Goal: Information Seeking & Learning: Learn about a topic

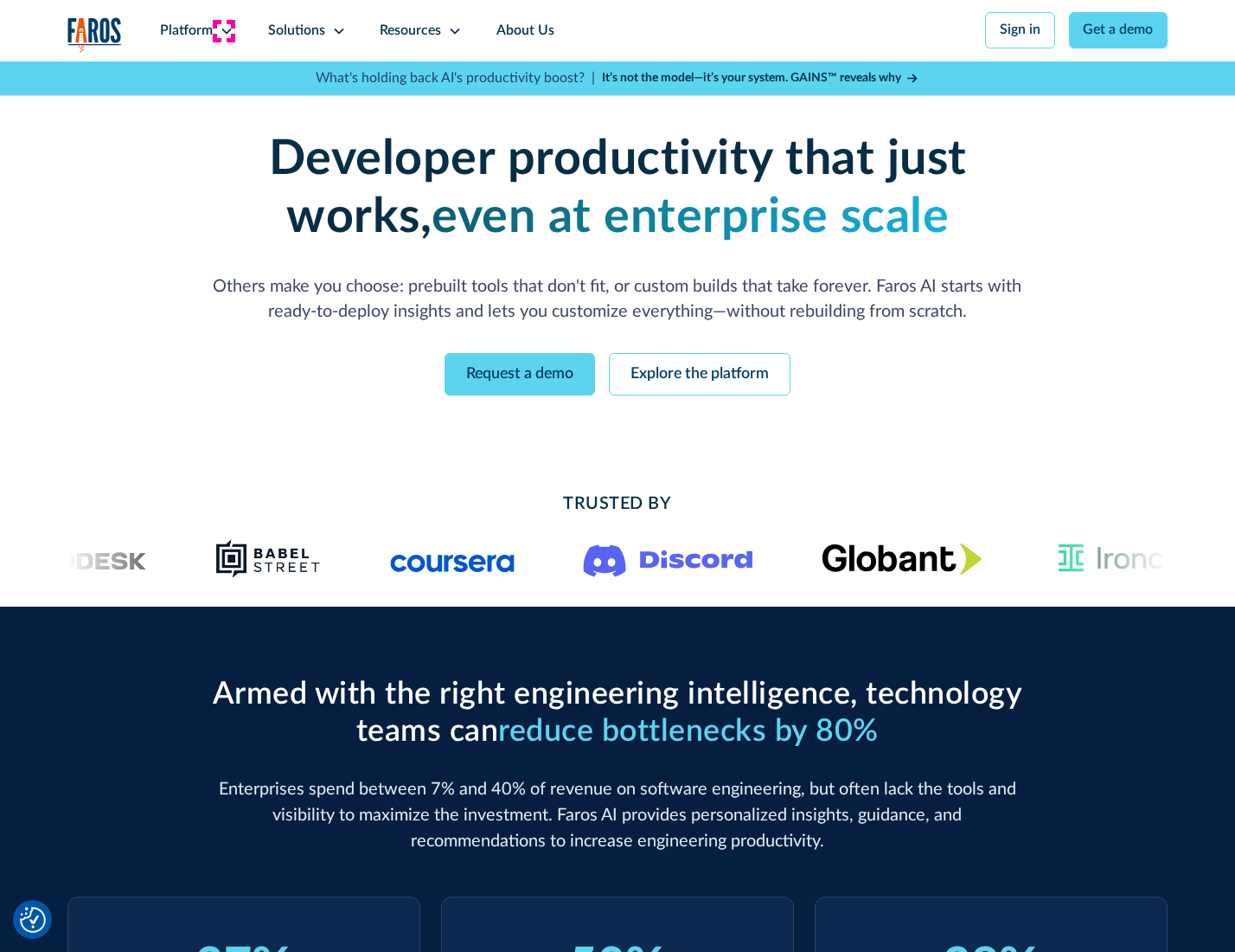
click at [224, 31] on icon at bounding box center [227, 32] width 14 height 14
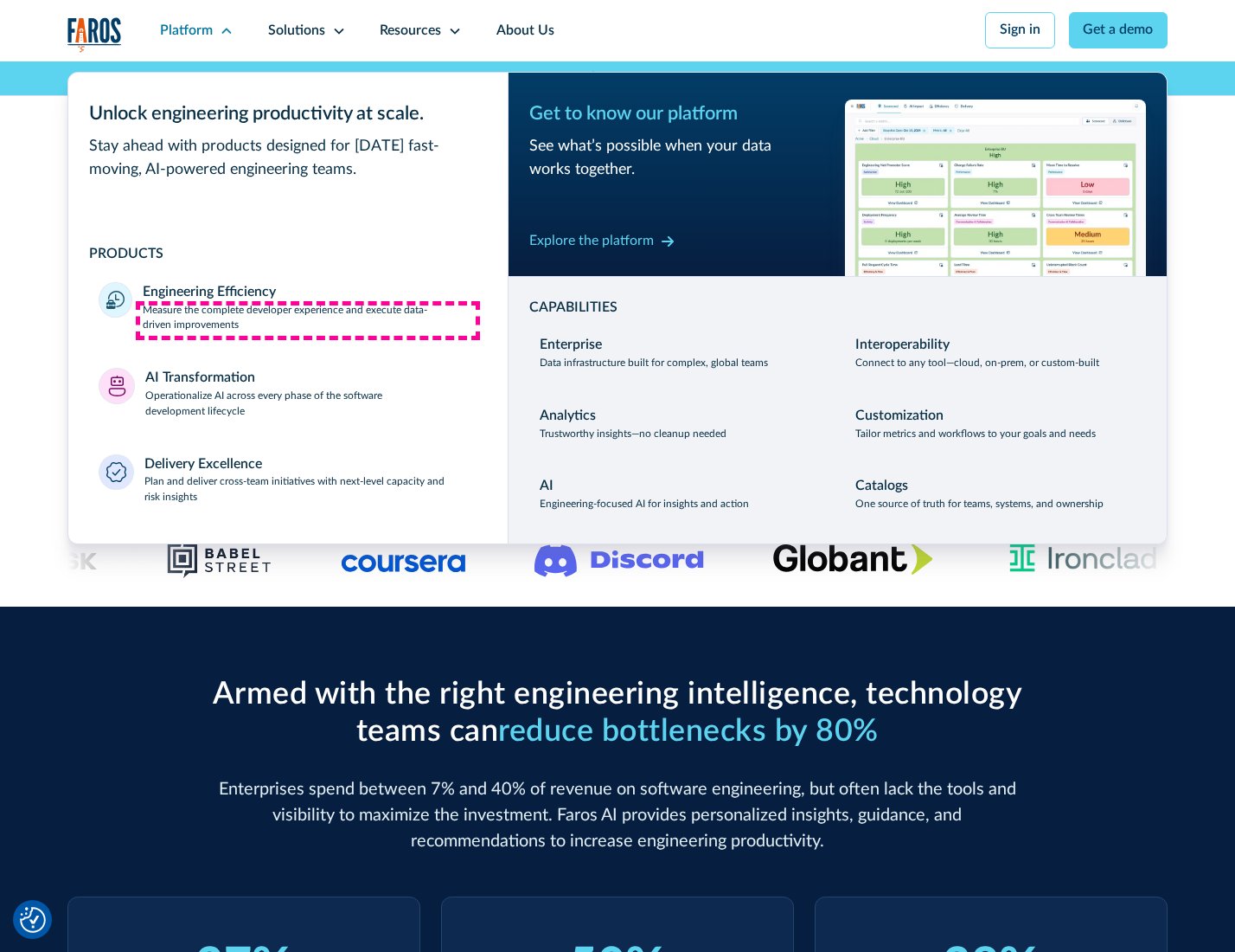
click at [308, 320] on p "Measure the complete developer experience and execute data-driven improvements" at bounding box center [309, 318] width 334 height 32
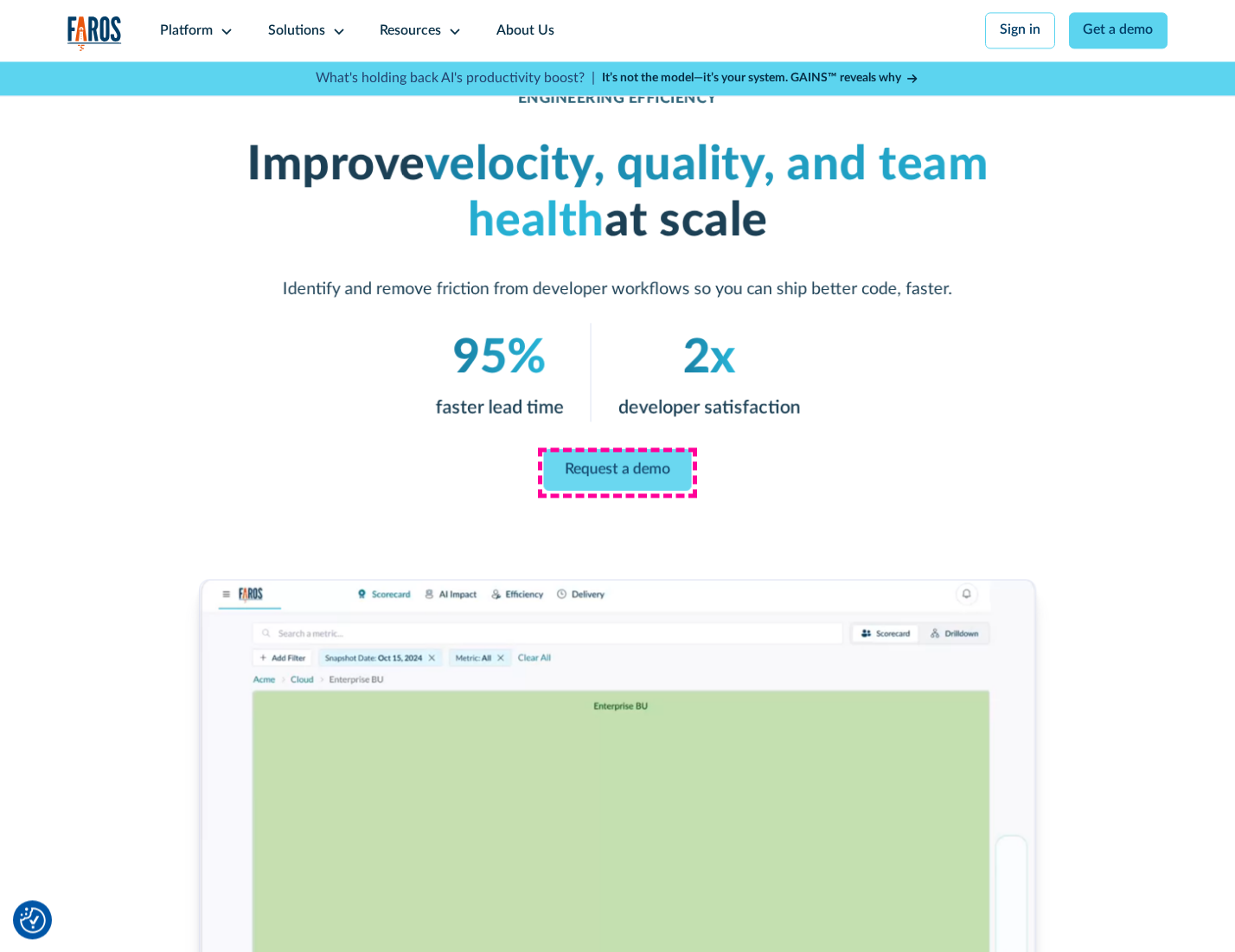
click at [617, 472] on link "Request a demo" at bounding box center [618, 469] width 148 height 41
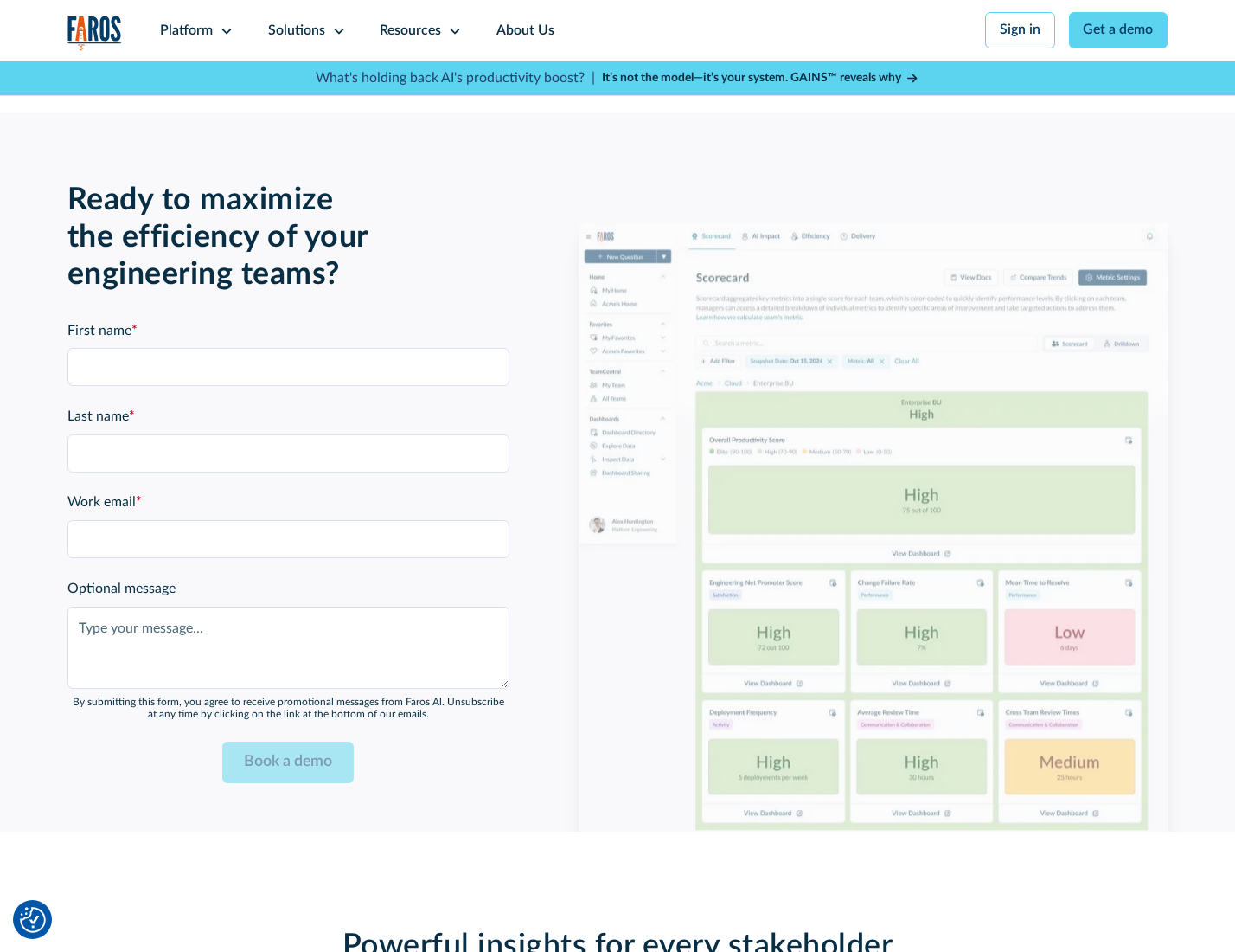
scroll to position [3766, 0]
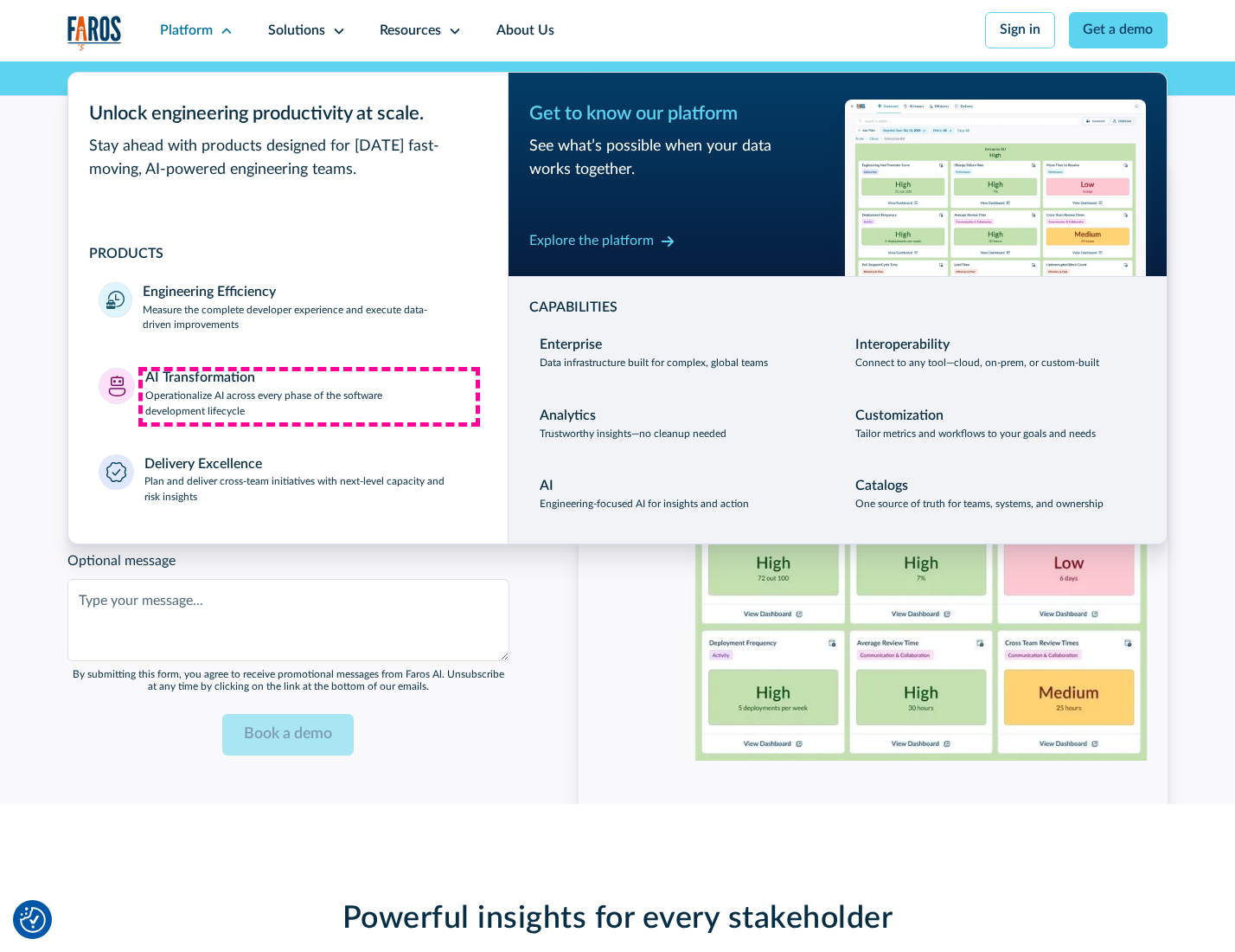
click at [309, 396] on p "Operationalize AI across every phase of the software development lifecycle" at bounding box center [311, 404] width 332 height 32
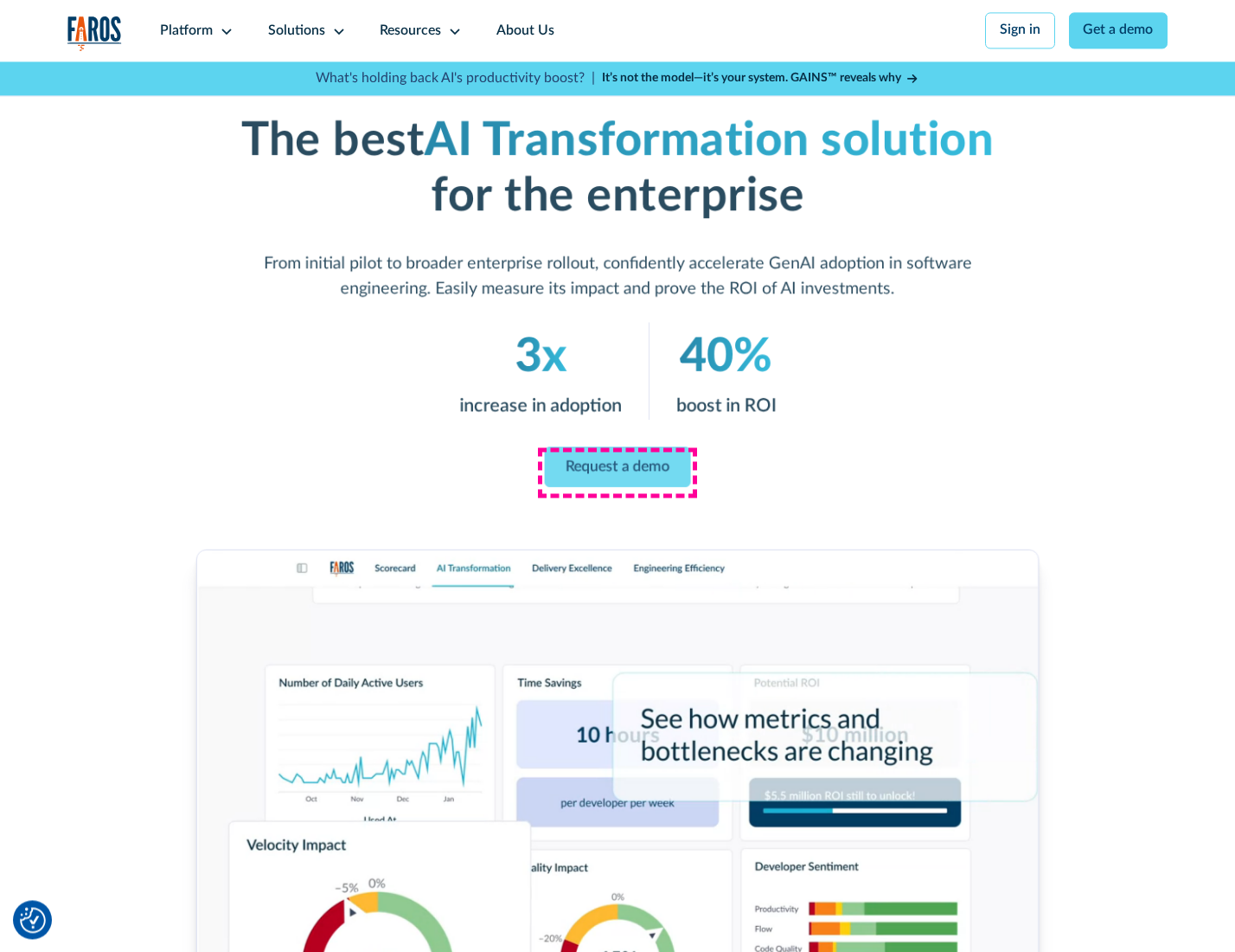
click at [617, 470] on link "Request a demo" at bounding box center [618, 466] width 146 height 40
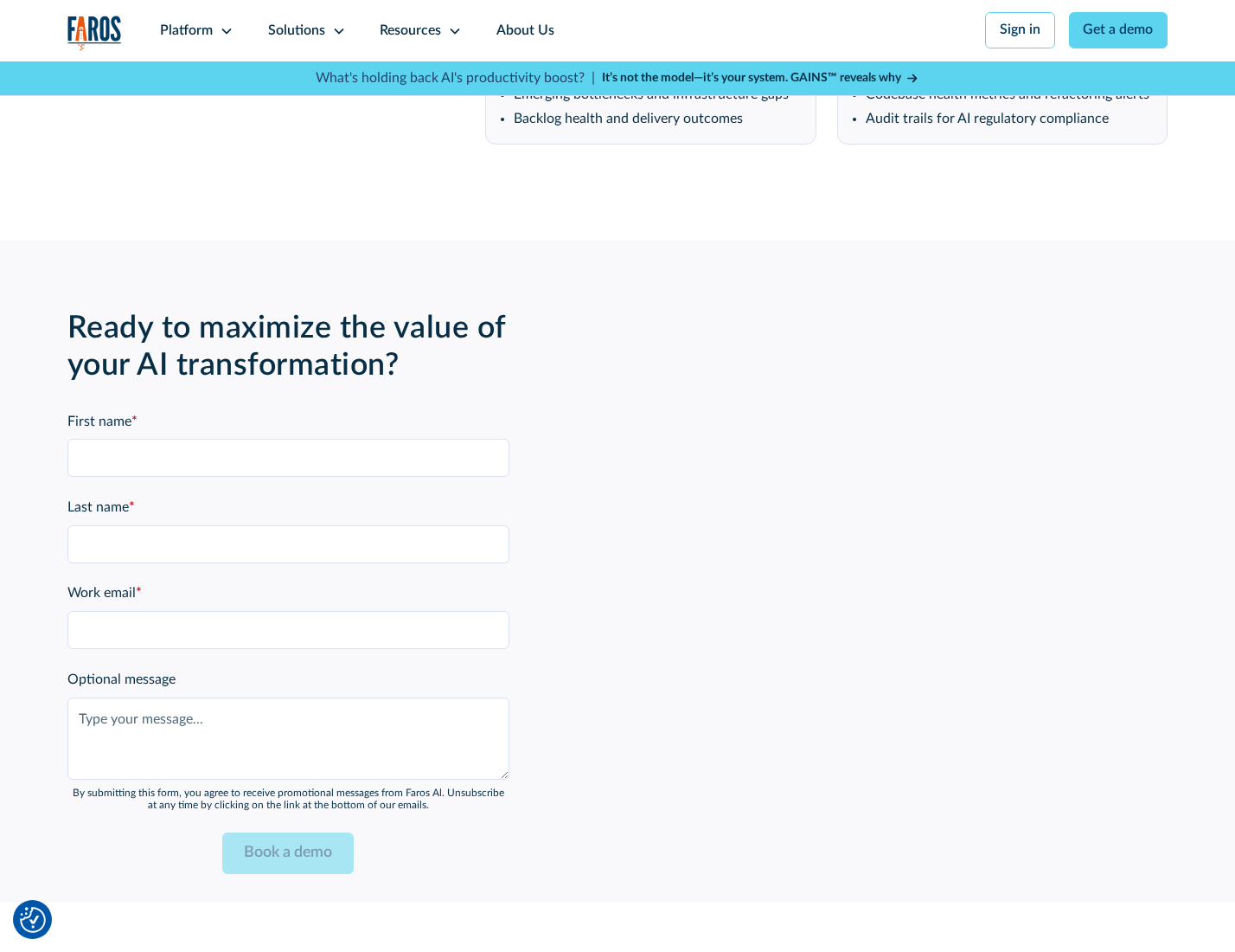
click at [194, 31] on div "Platform" at bounding box center [187, 32] width 53 height 21
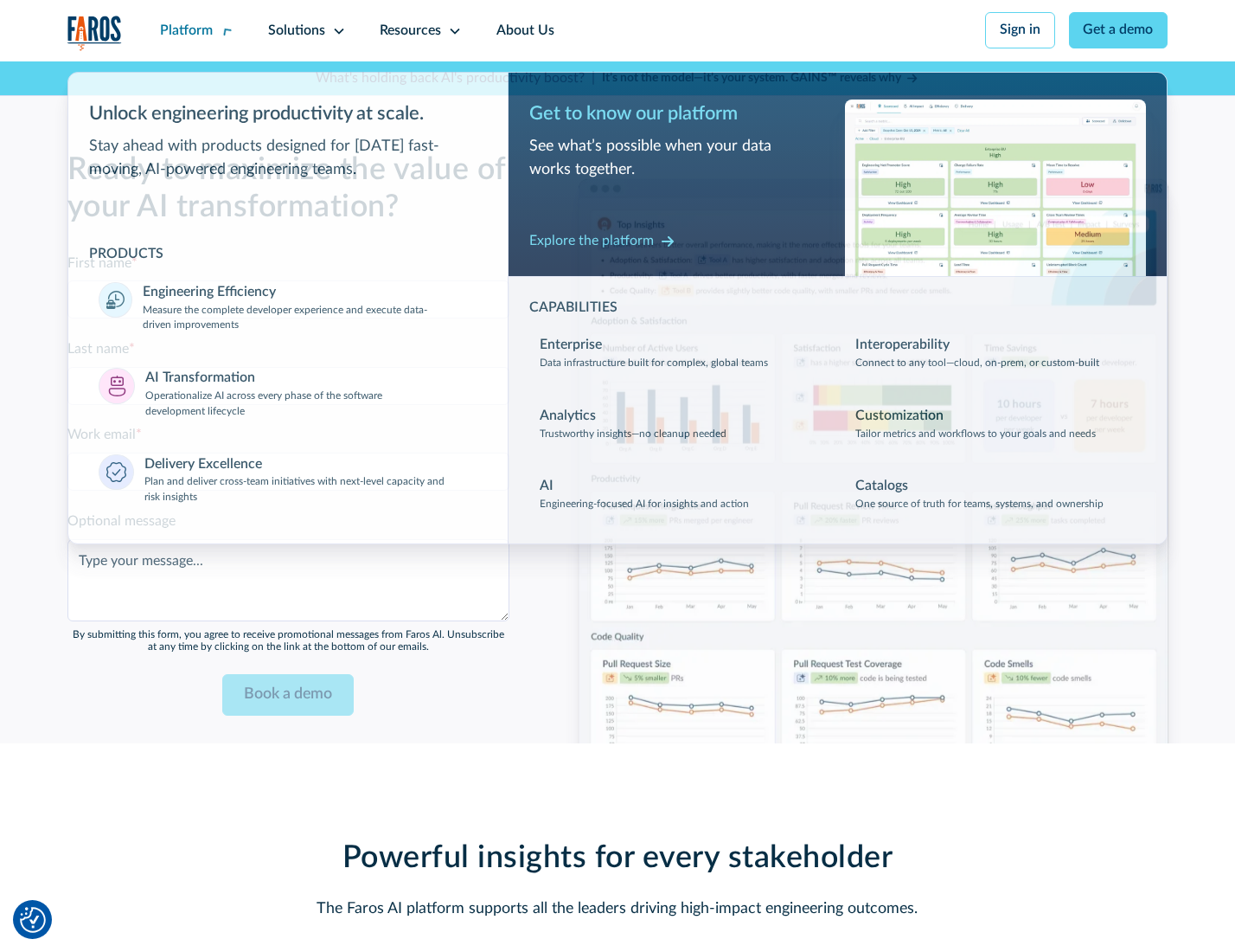
scroll to position [4183, 0]
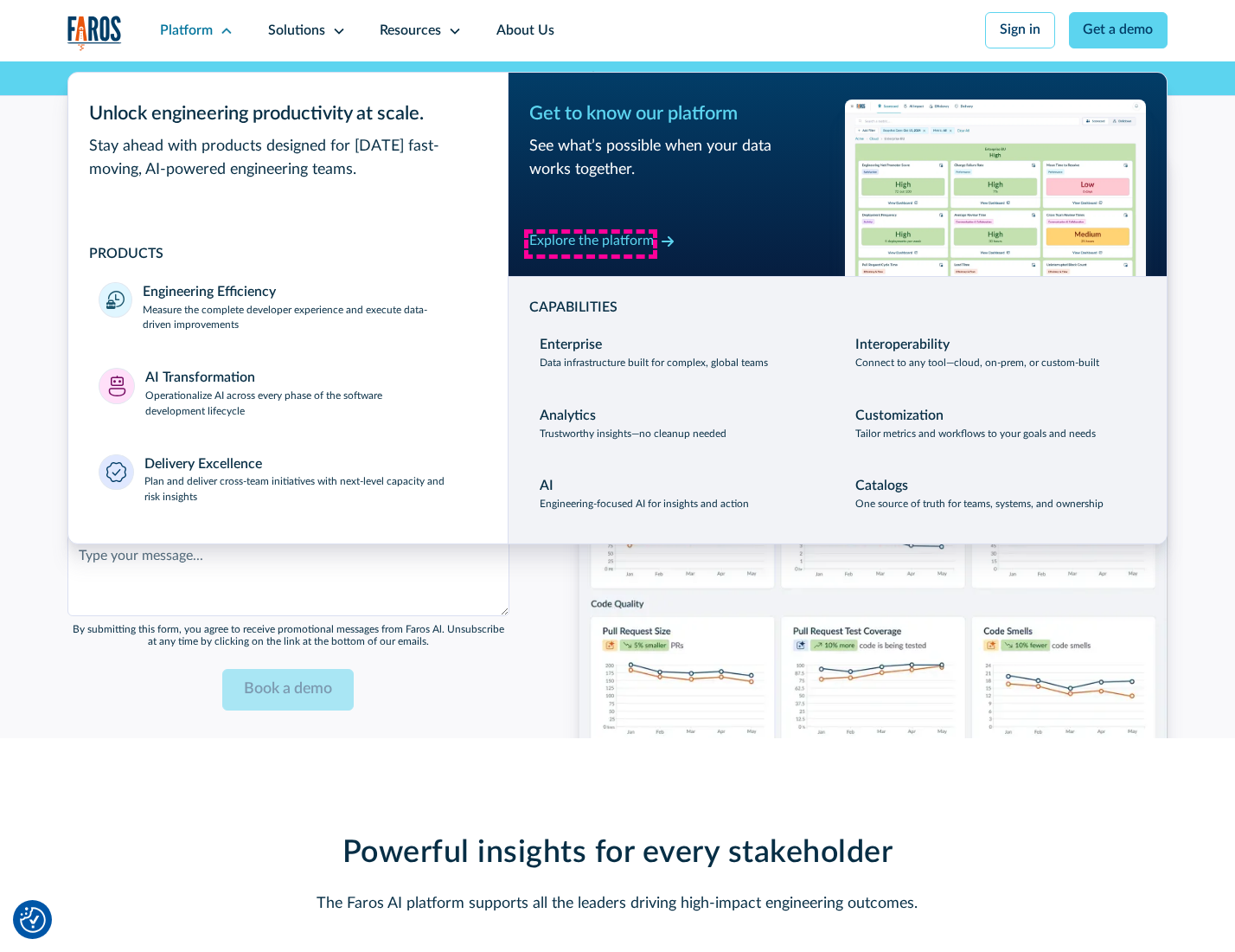
click at [591, 243] on div "Explore the platform" at bounding box center [592, 242] width 124 height 21
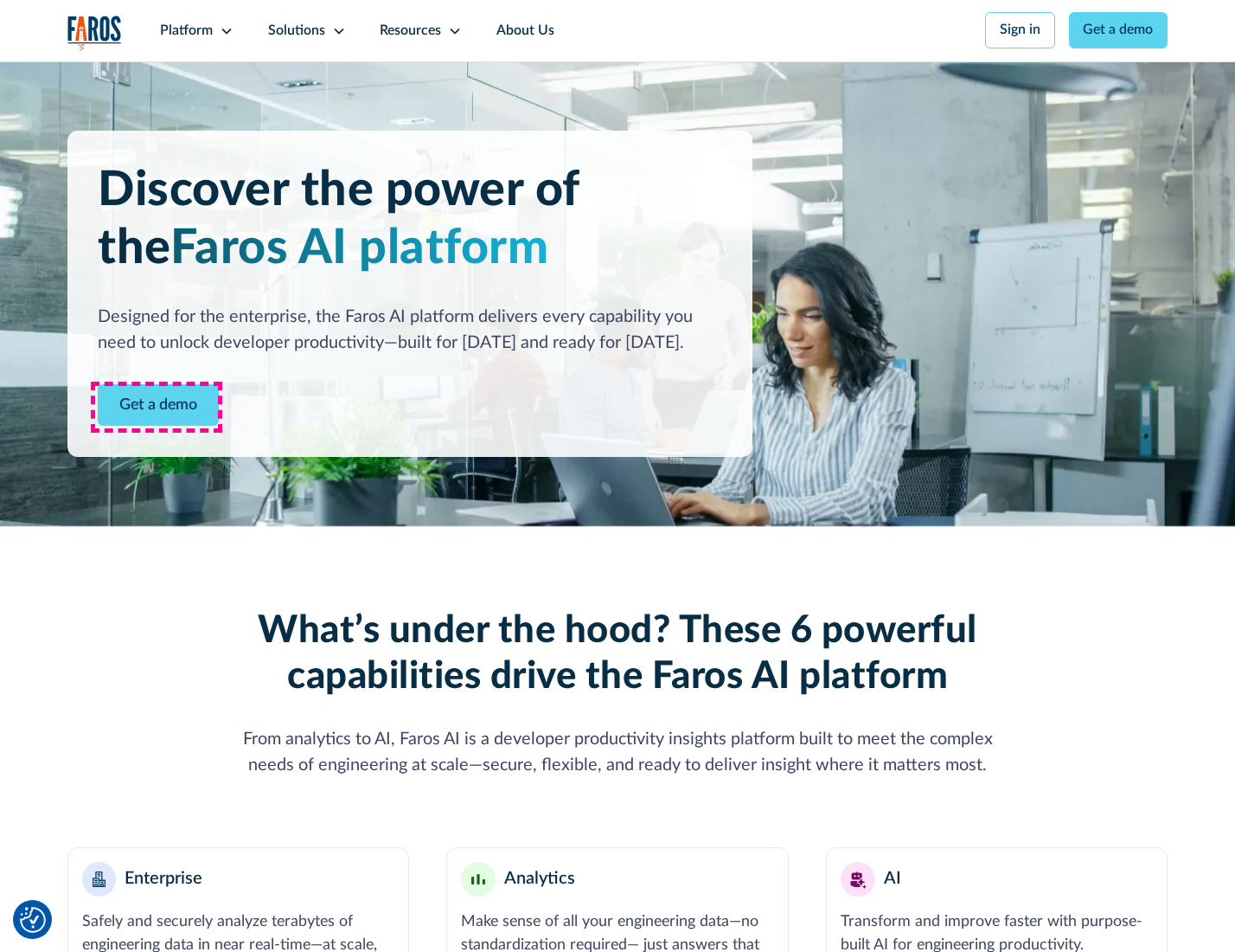
click at [157, 407] on link "Get a demo" at bounding box center [159, 405] width 121 height 42
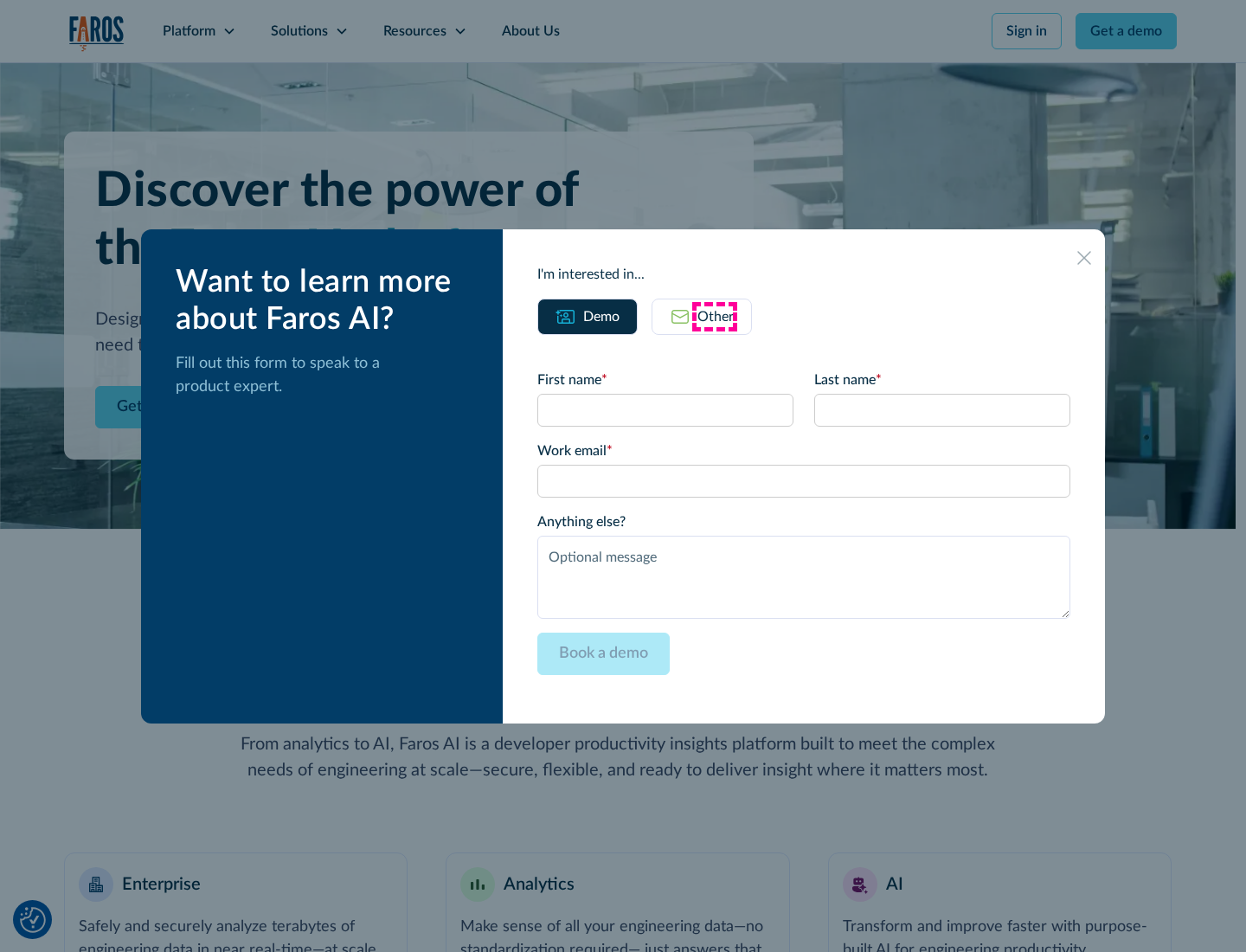
click at [715, 316] on div "Other" at bounding box center [716, 316] width 36 height 21
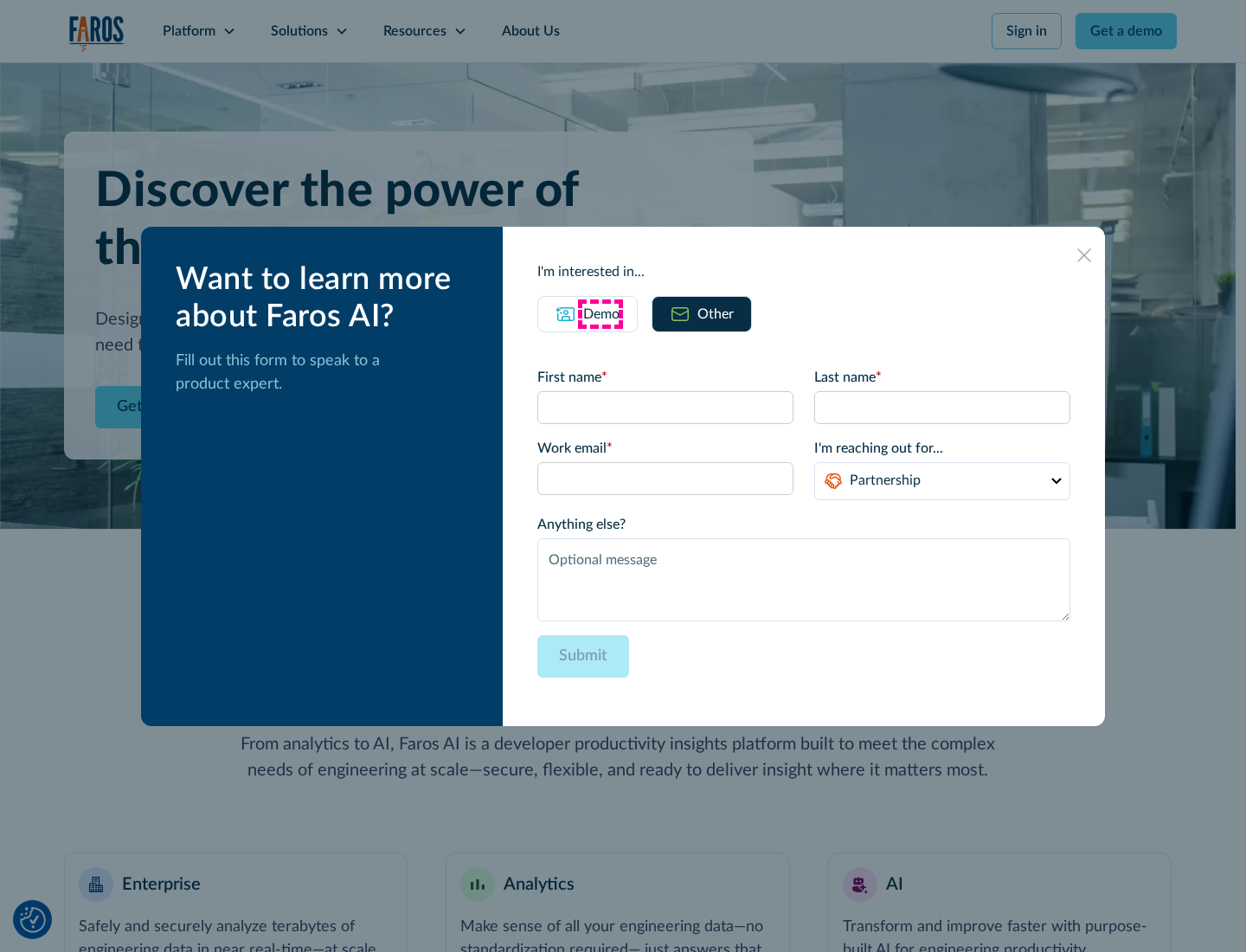
click at [600, 313] on div "Demo" at bounding box center [601, 314] width 36 height 21
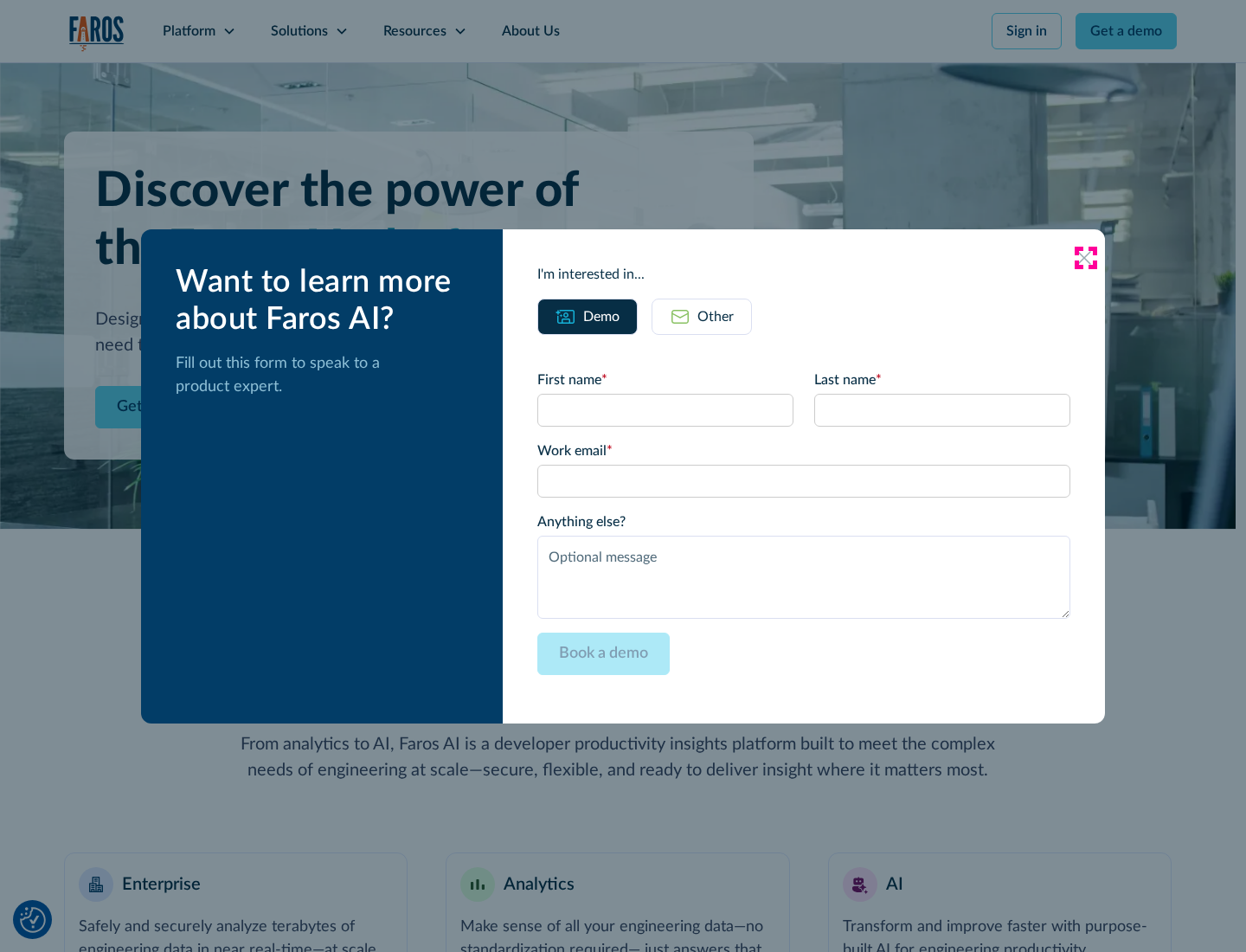
click at [1086, 257] on icon at bounding box center [1085, 258] width 14 height 14
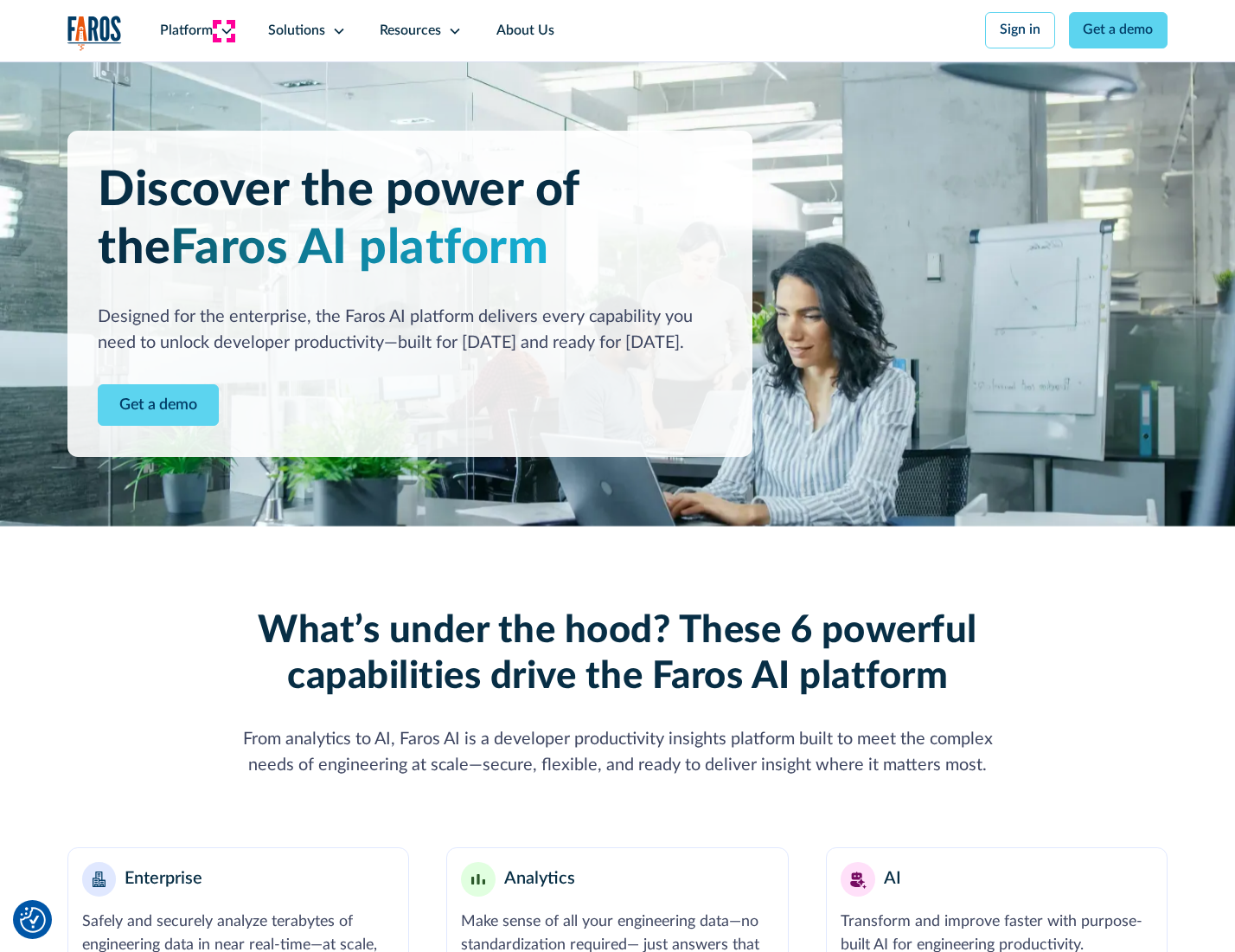
click at [224, 31] on icon at bounding box center [227, 32] width 14 height 14
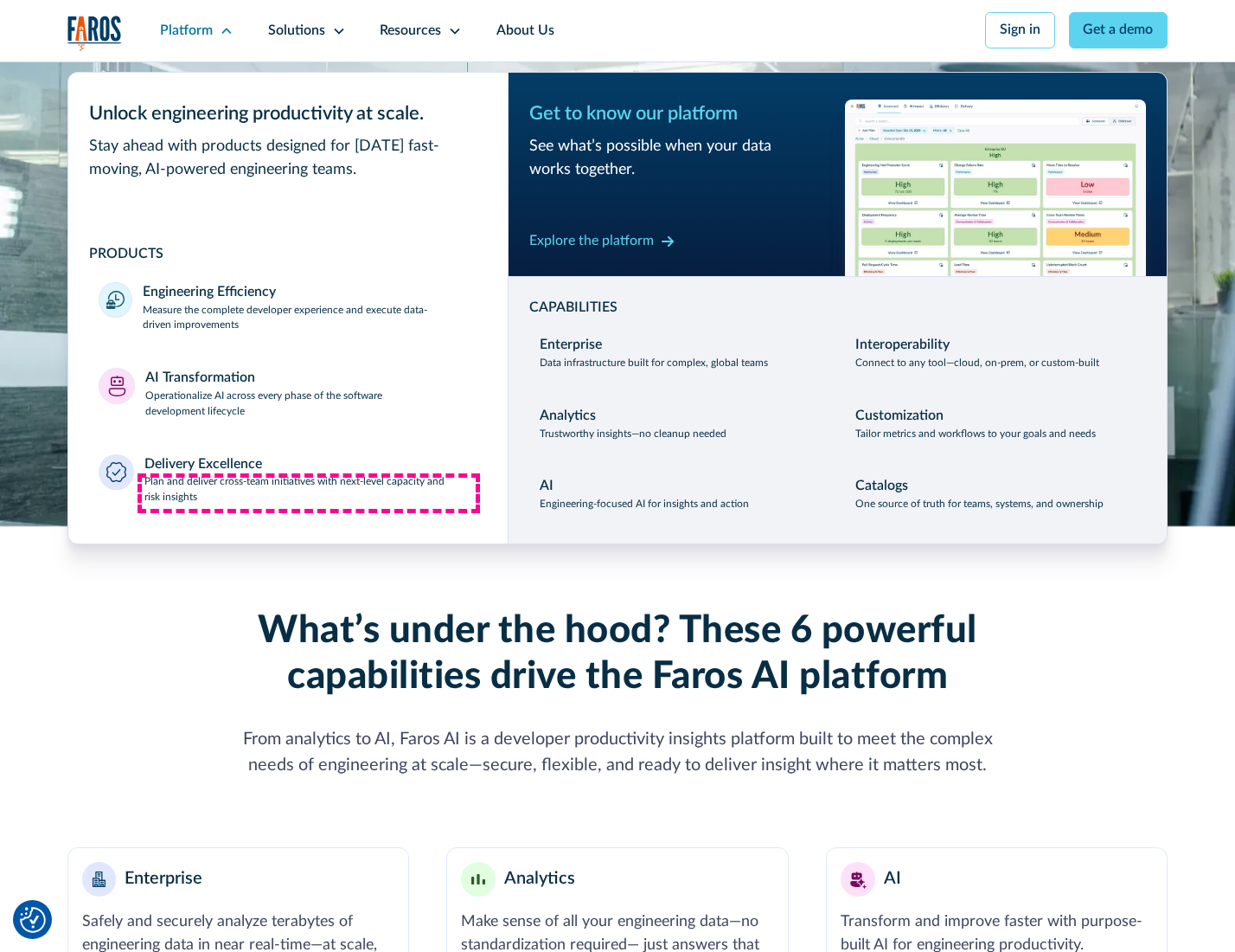
click at [309, 494] on p "Plan and deliver cross-team initiatives with next-level capacity and risk insig…" at bounding box center [311, 490] width 333 height 32
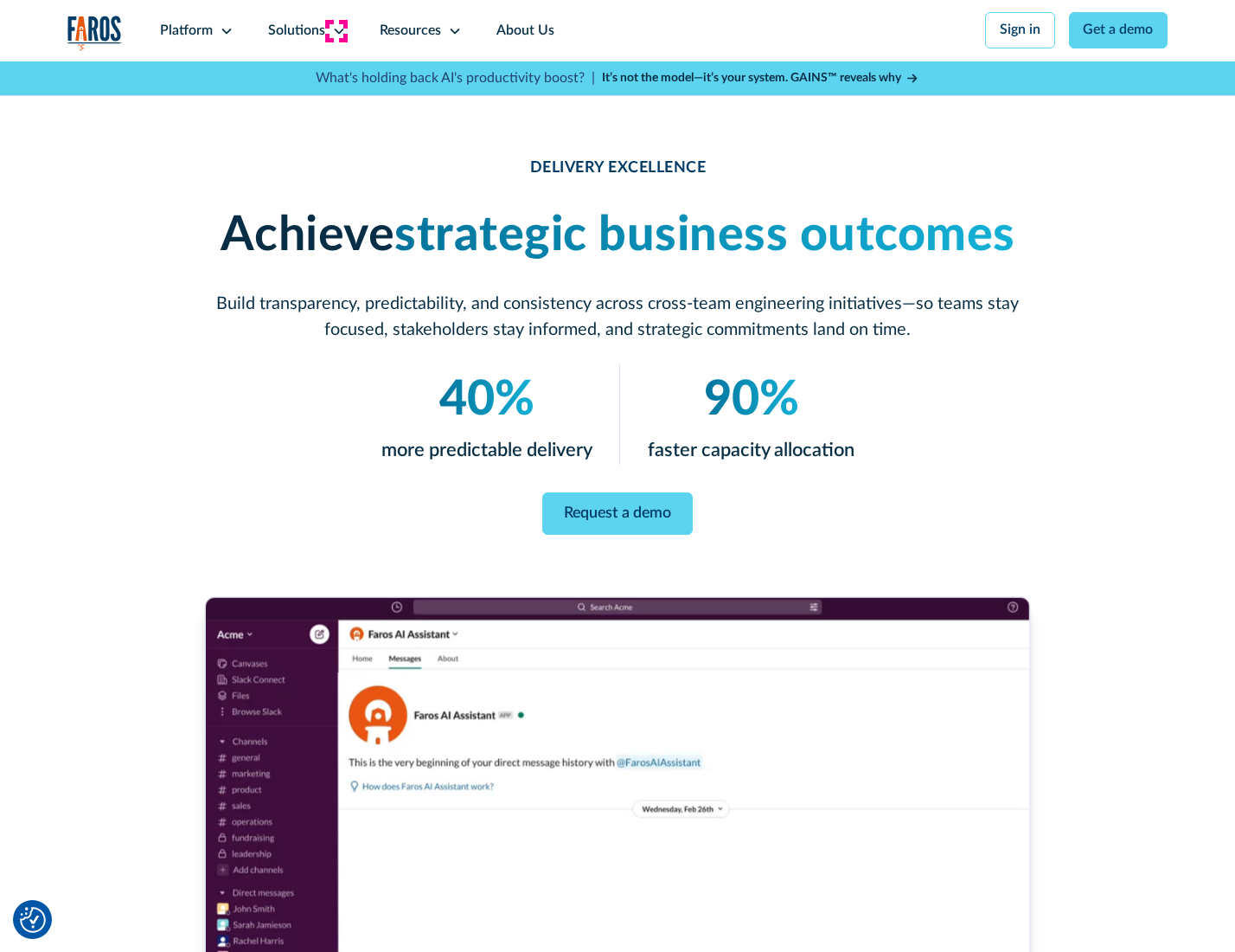
click at [336, 31] on icon at bounding box center [339, 32] width 14 height 14
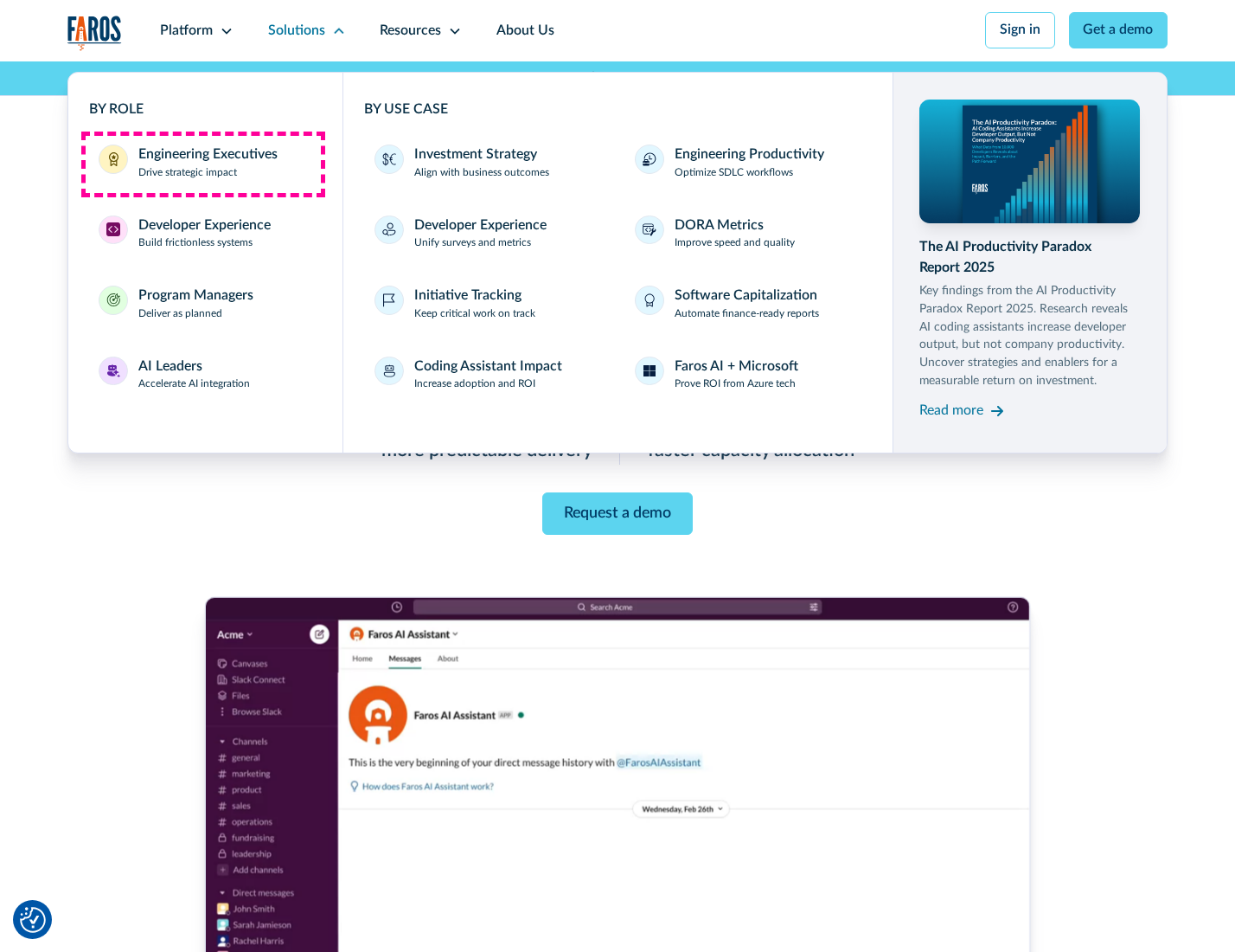
click at [202, 164] on div "Engineering Executives" at bounding box center [208, 155] width 139 height 21
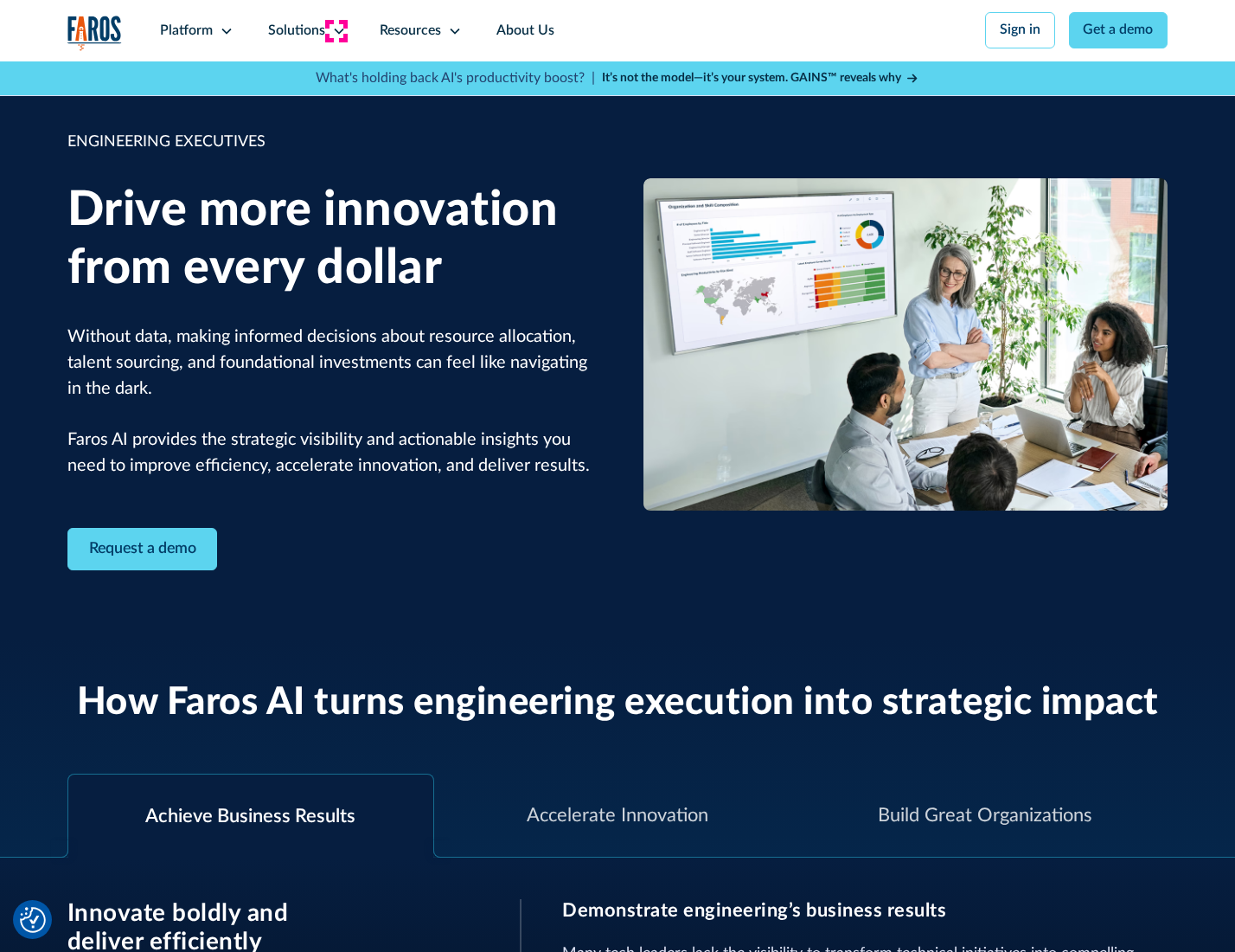
click at [336, 31] on icon at bounding box center [339, 32] width 14 height 14
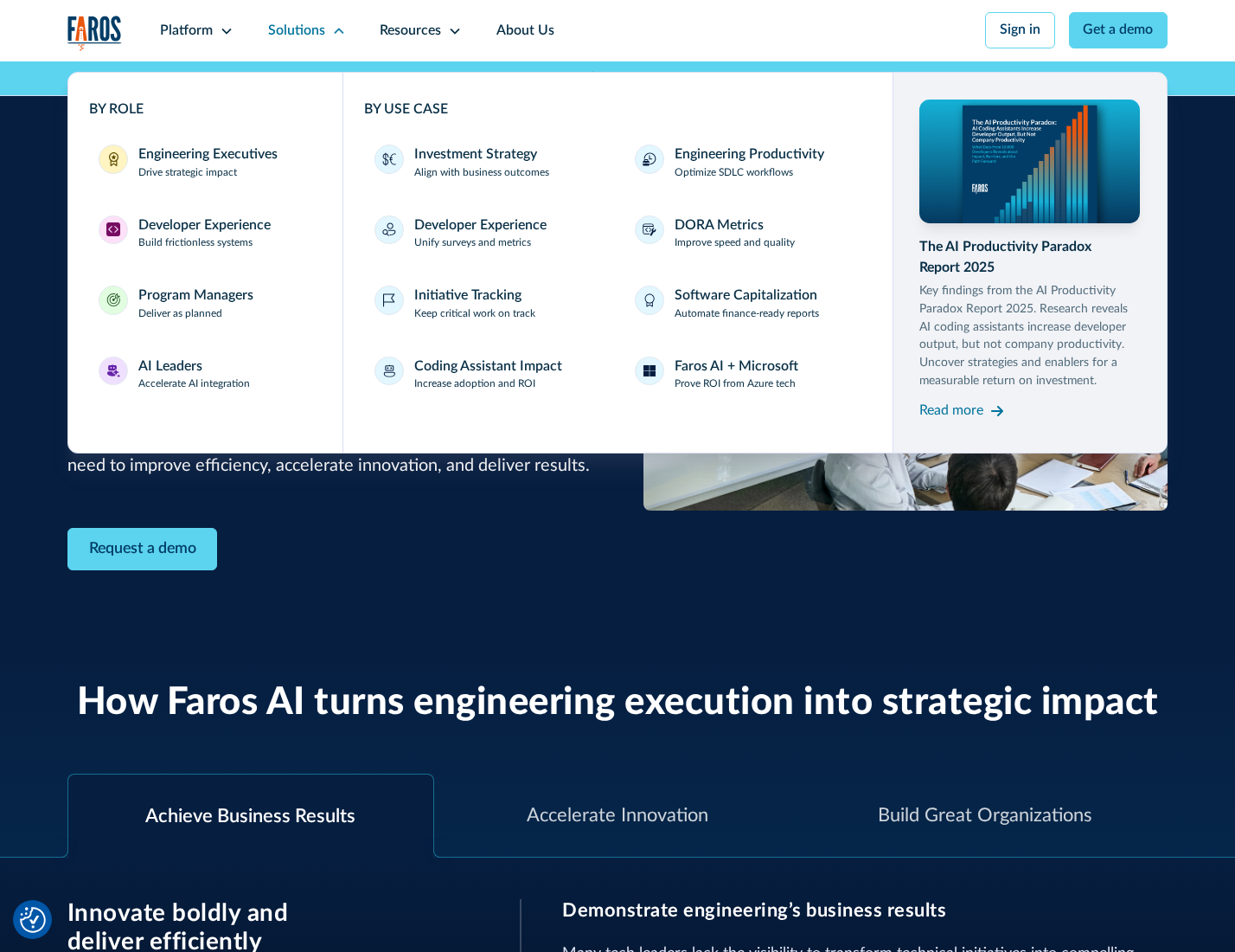
click at [202, 227] on div "Developer Experience" at bounding box center [204, 226] width 132 height 21
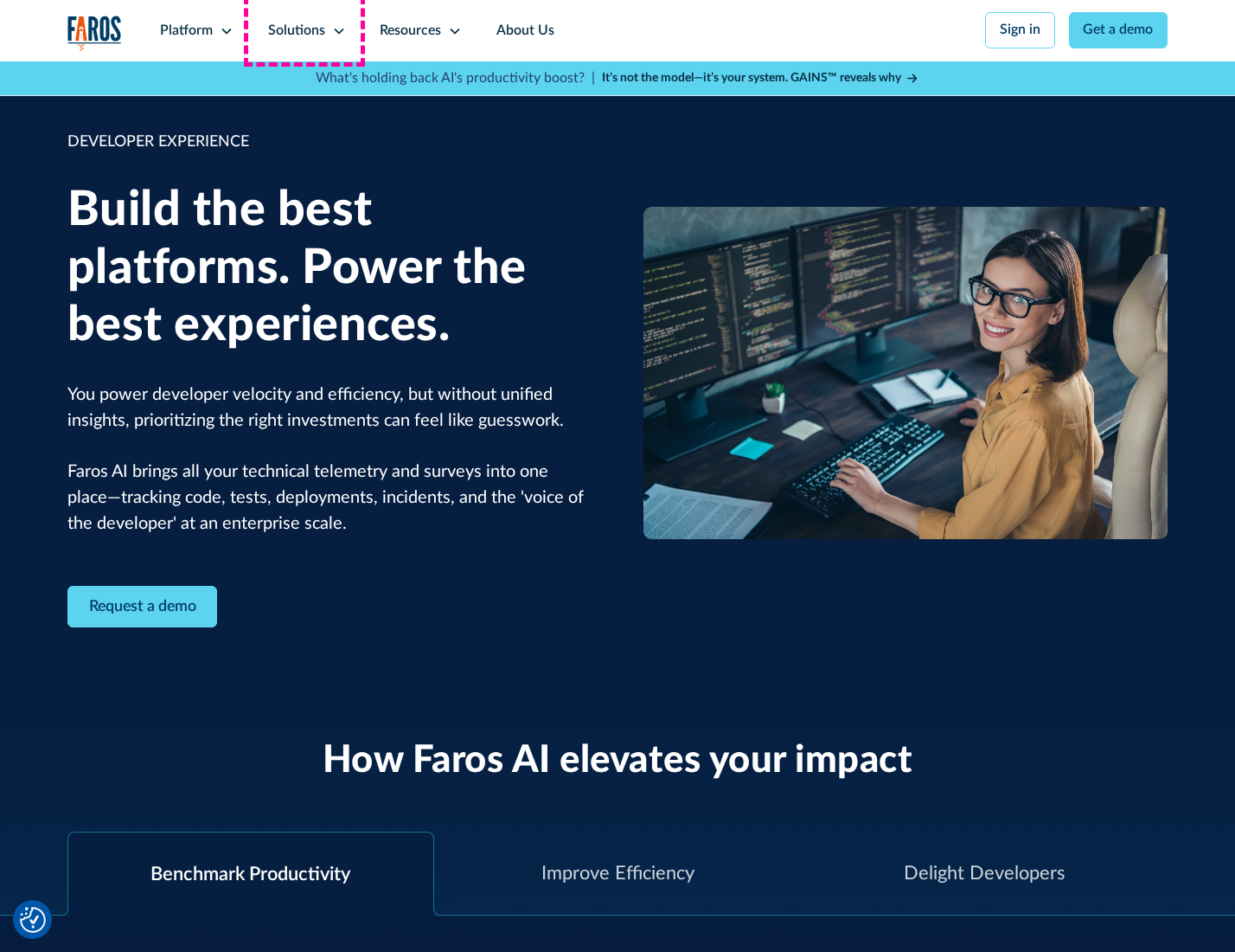
click at [304, 31] on div "Solutions" at bounding box center [296, 32] width 57 height 21
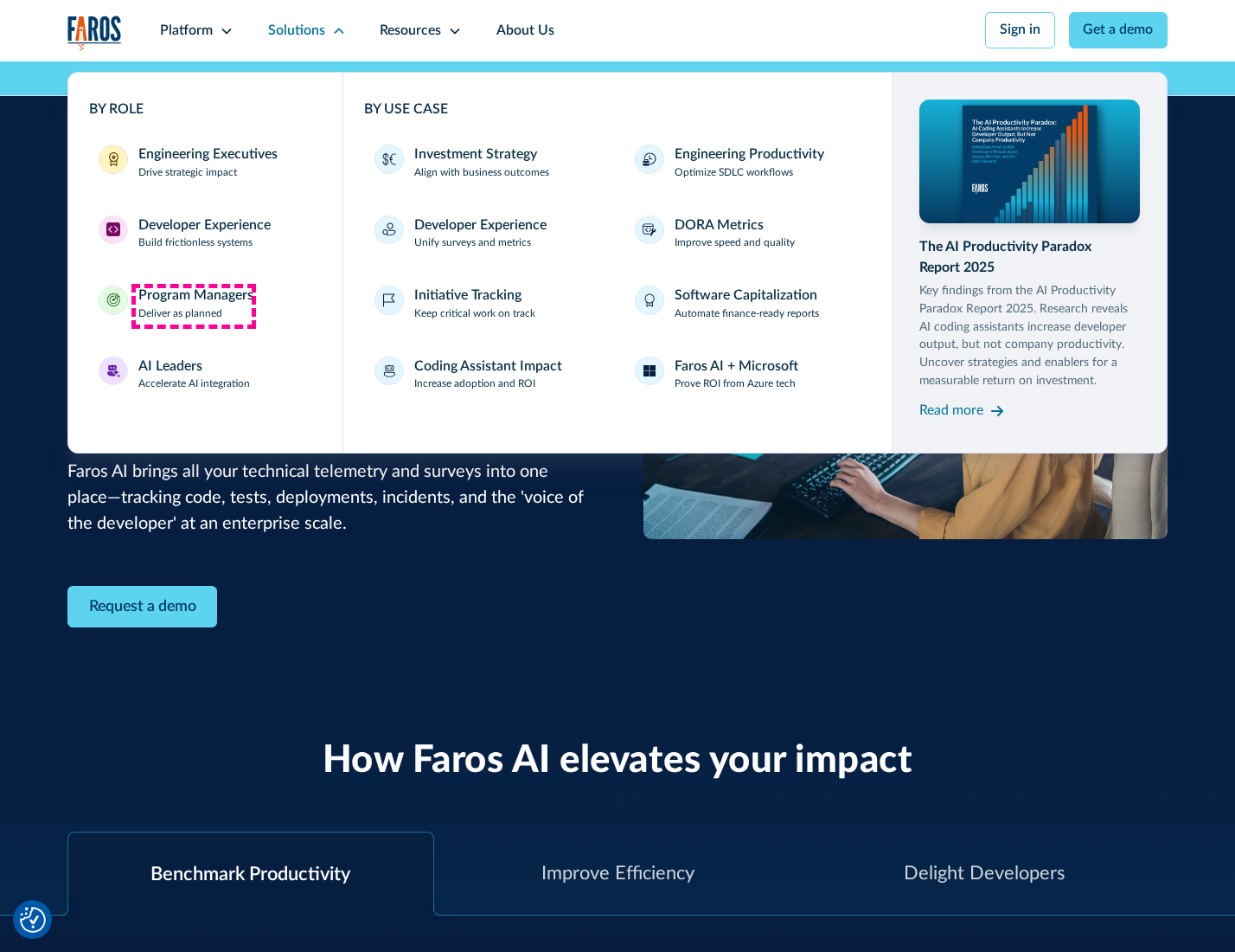
click at [193, 305] on div "Program Managers" at bounding box center [195, 296] width 115 height 21
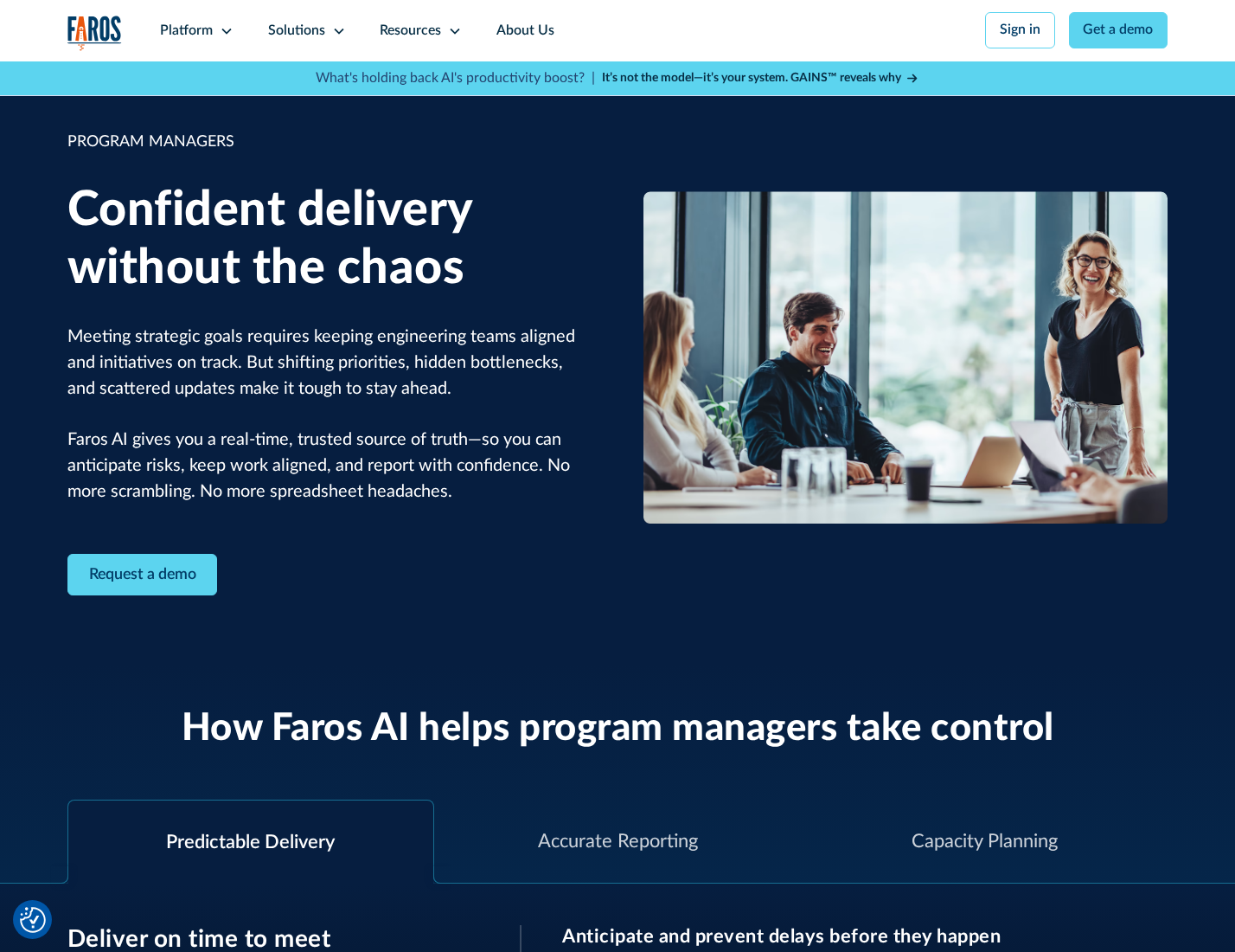
click at [336, 32] on icon at bounding box center [339, 32] width 14 height 14
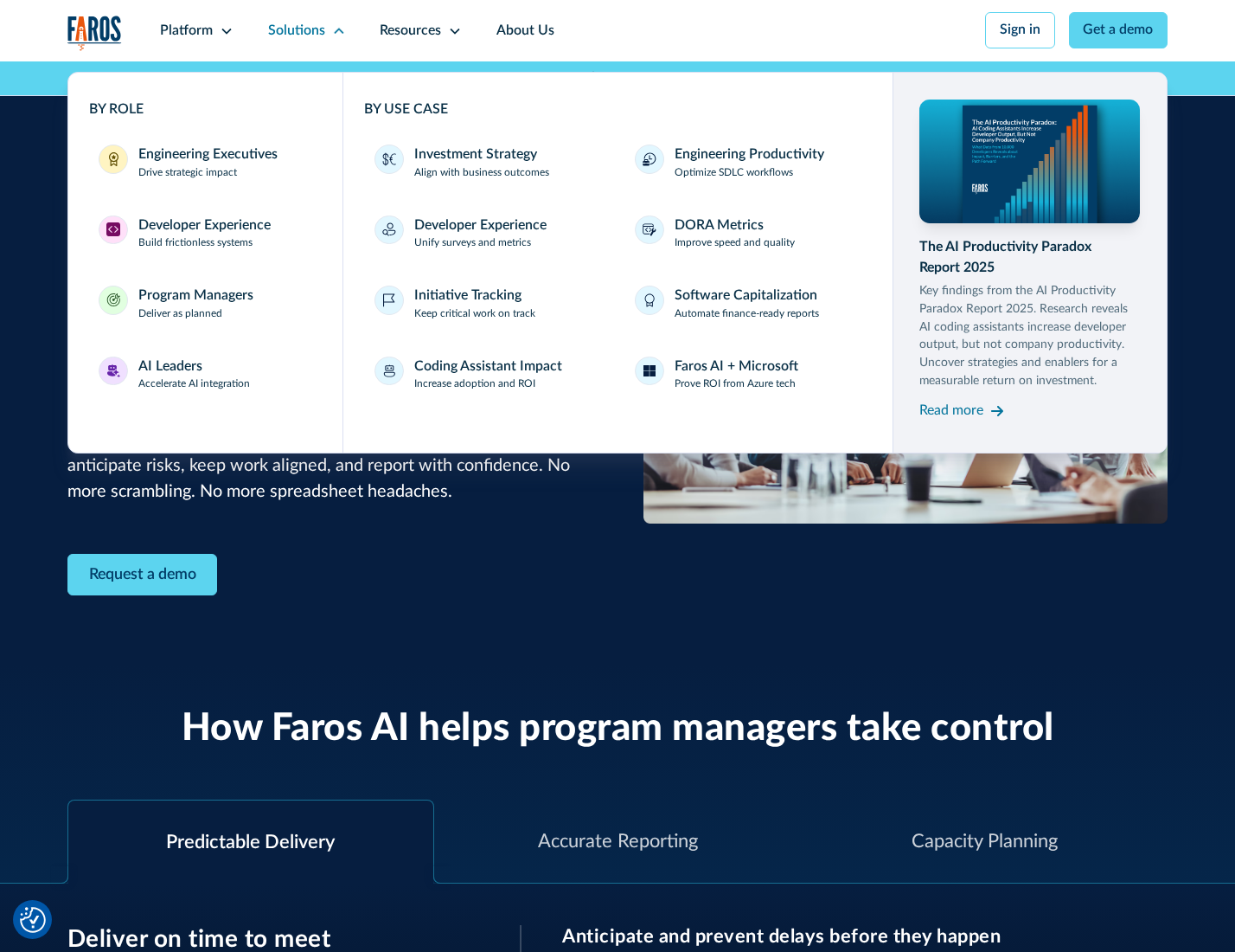
click at [192, 376] on div "AI Leaders" at bounding box center [170, 367] width 64 height 21
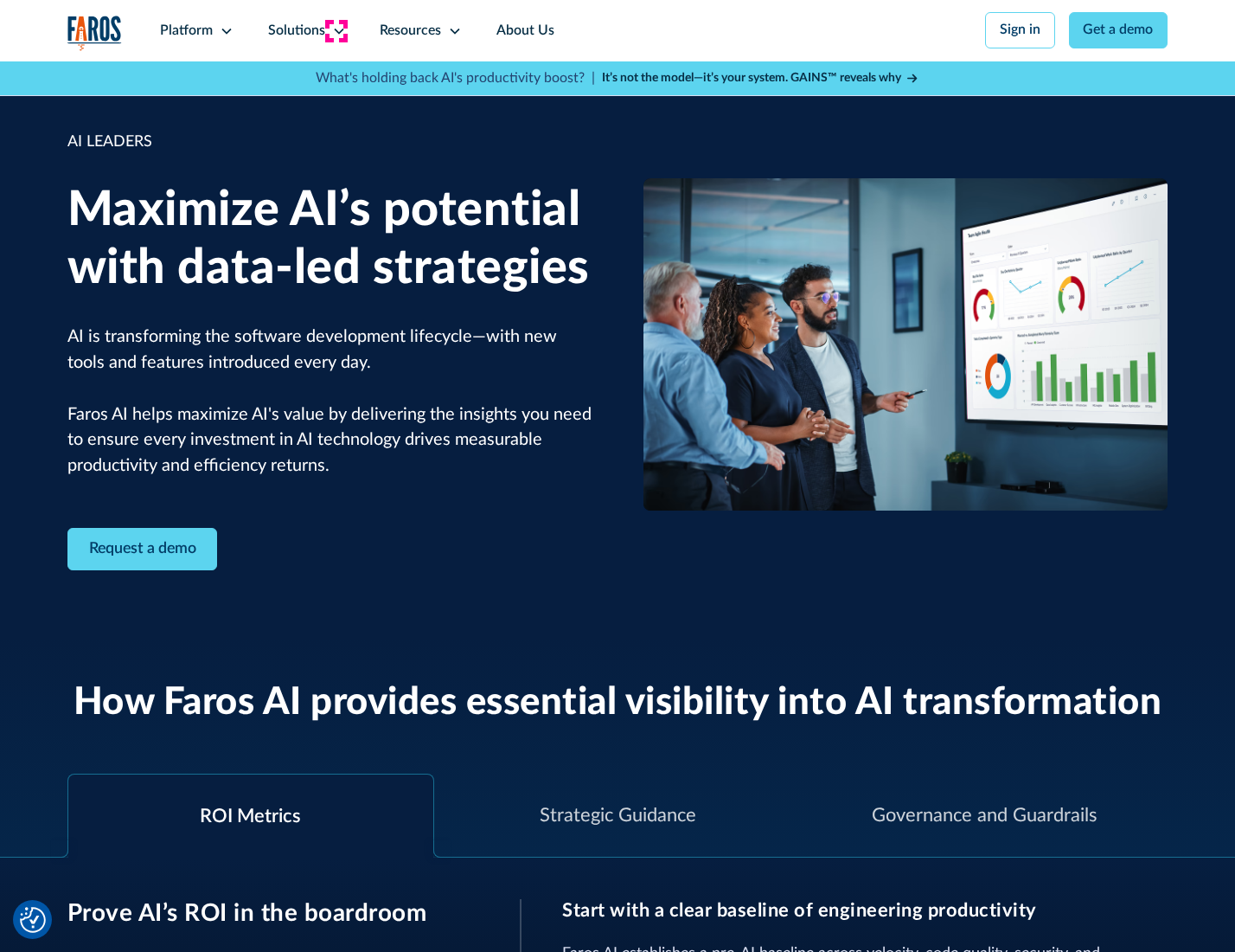
click at [336, 31] on icon at bounding box center [339, 32] width 14 height 14
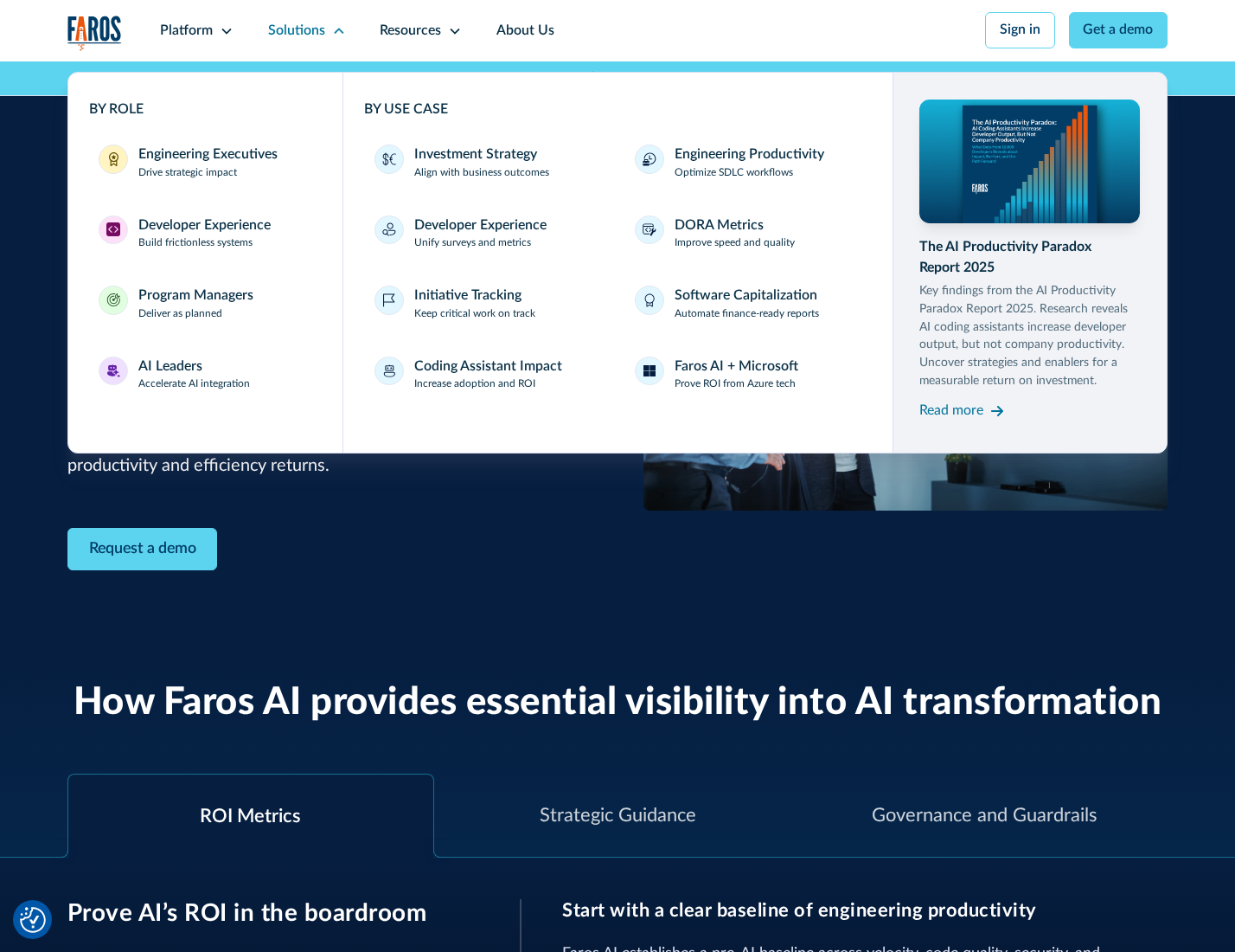
click at [474, 156] on div "Investment Strategy" at bounding box center [476, 155] width 123 height 21
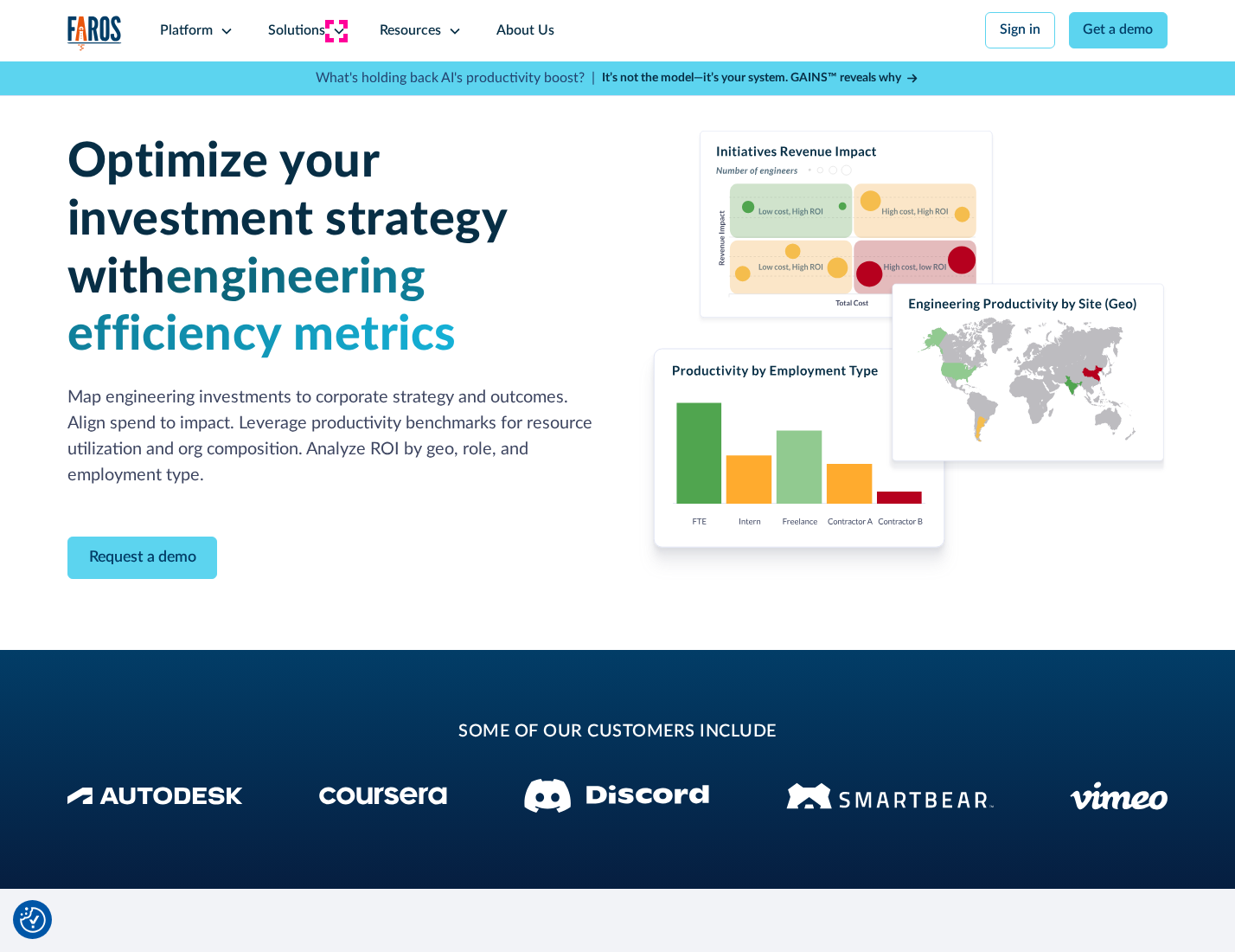
click at [336, 31] on icon at bounding box center [339, 32] width 14 height 14
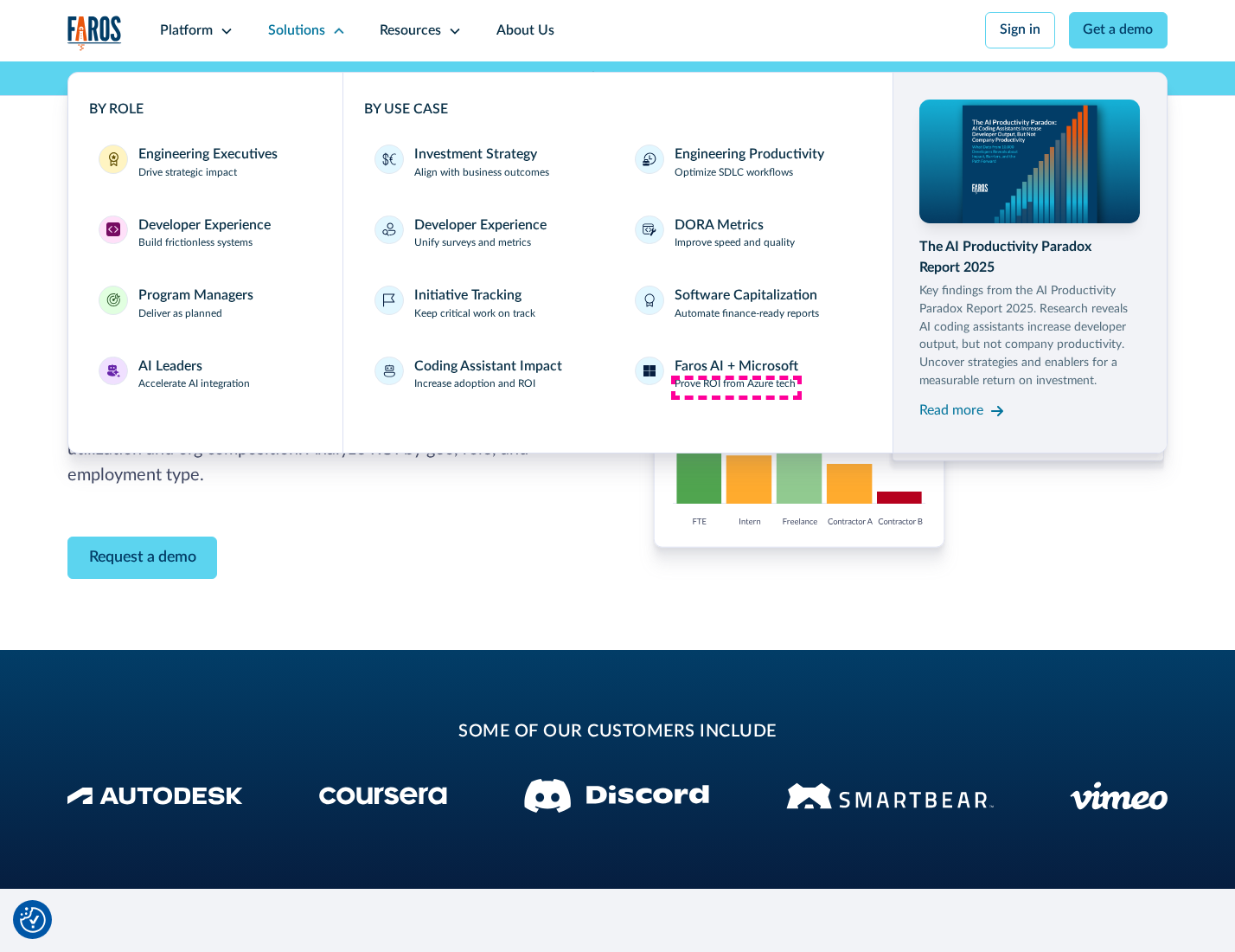
click at [736, 387] on p "Prove ROI from Azure tech" at bounding box center [735, 384] width 121 height 16
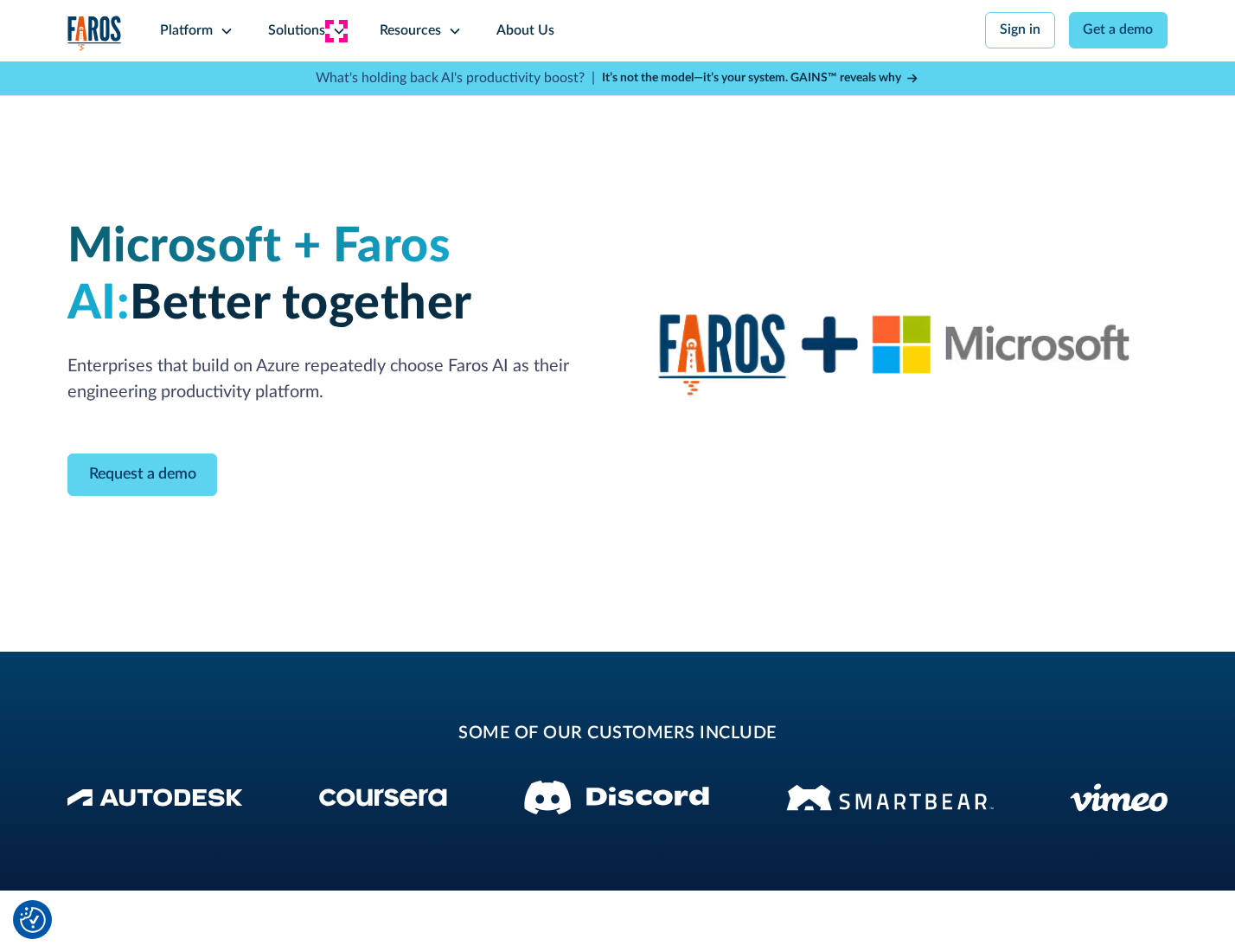
click at [336, 31] on icon at bounding box center [339, 32] width 14 height 14
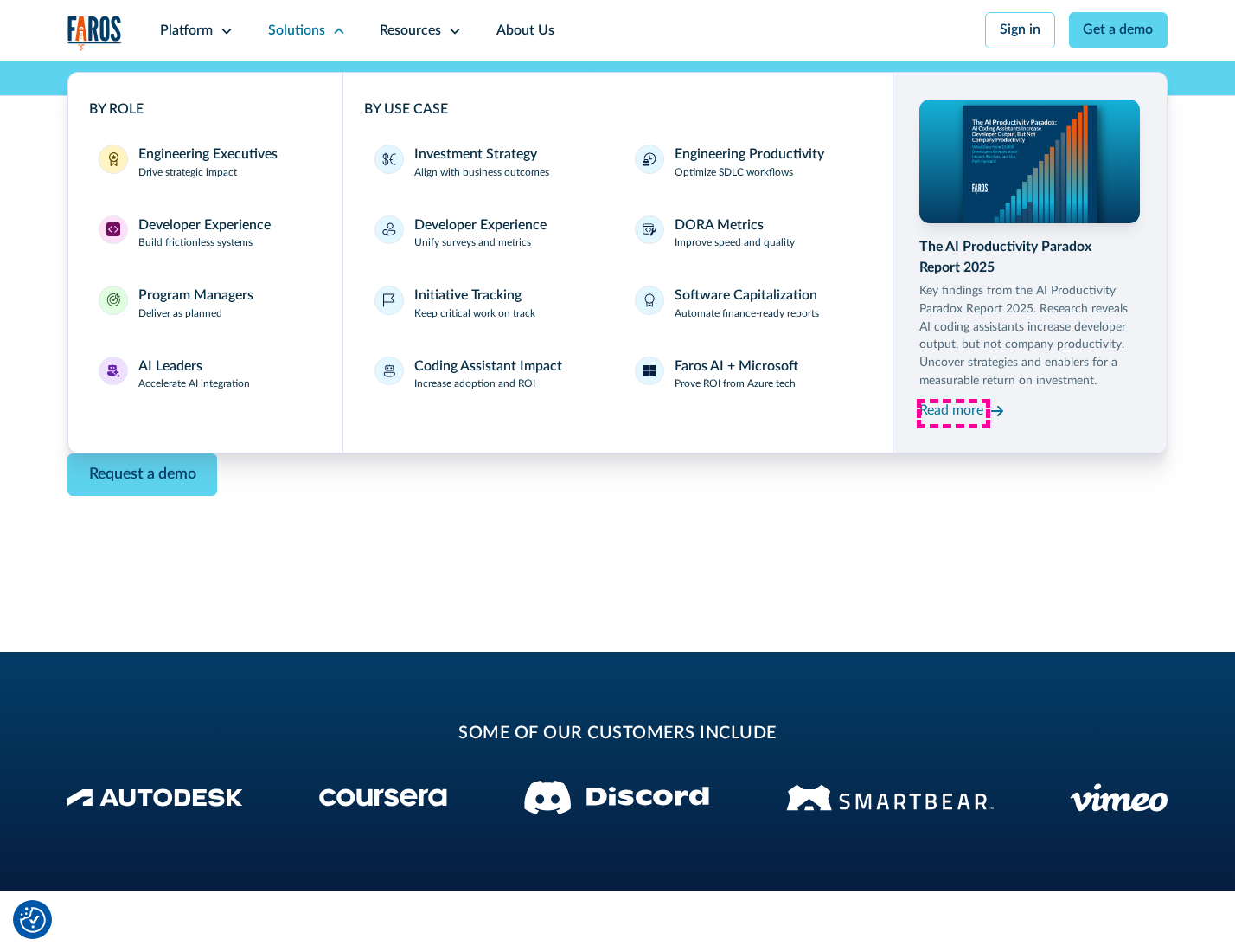
click at [954, 414] on div "Read more" at bounding box center [951, 411] width 64 height 21
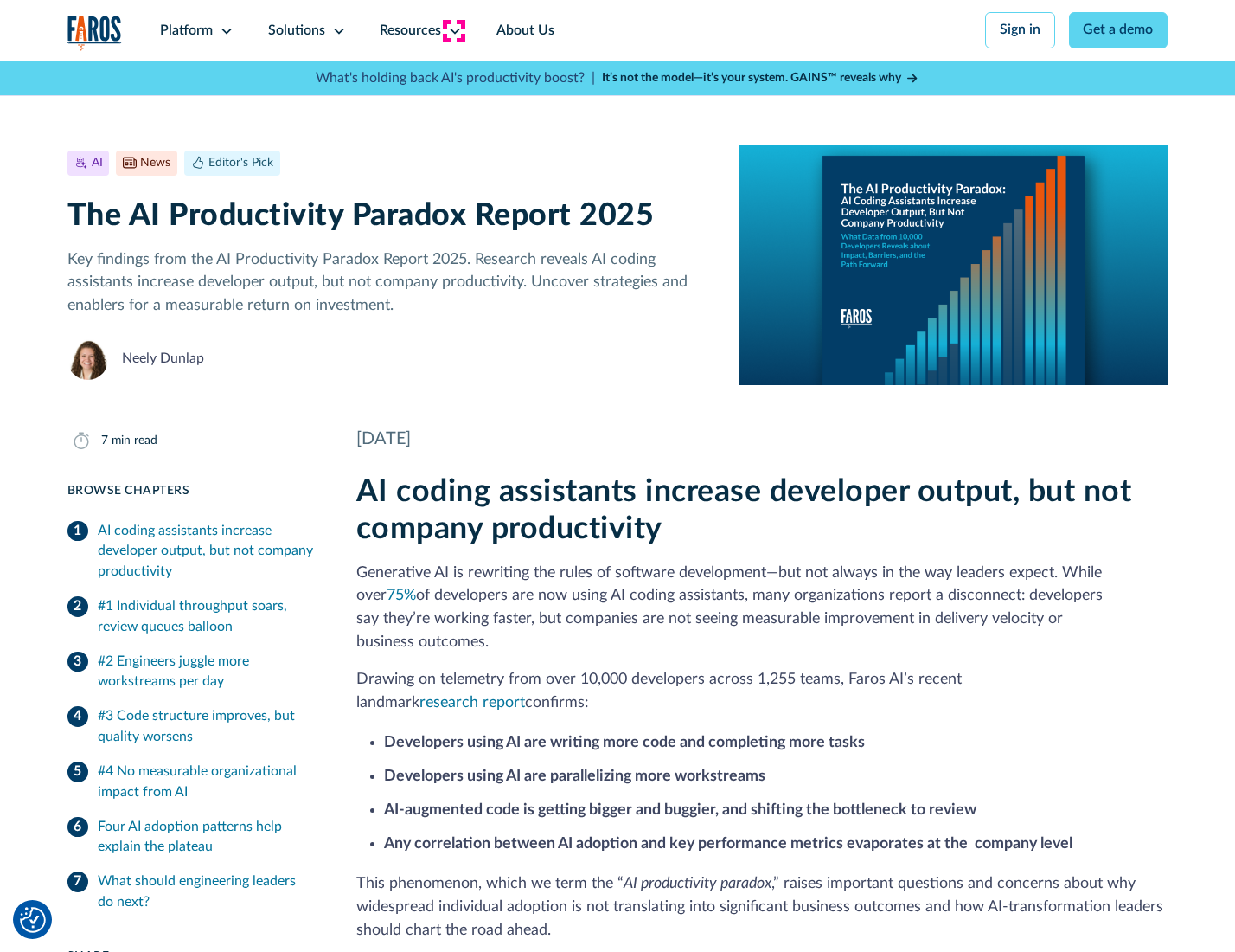
click at [453, 31] on icon at bounding box center [455, 32] width 14 height 14
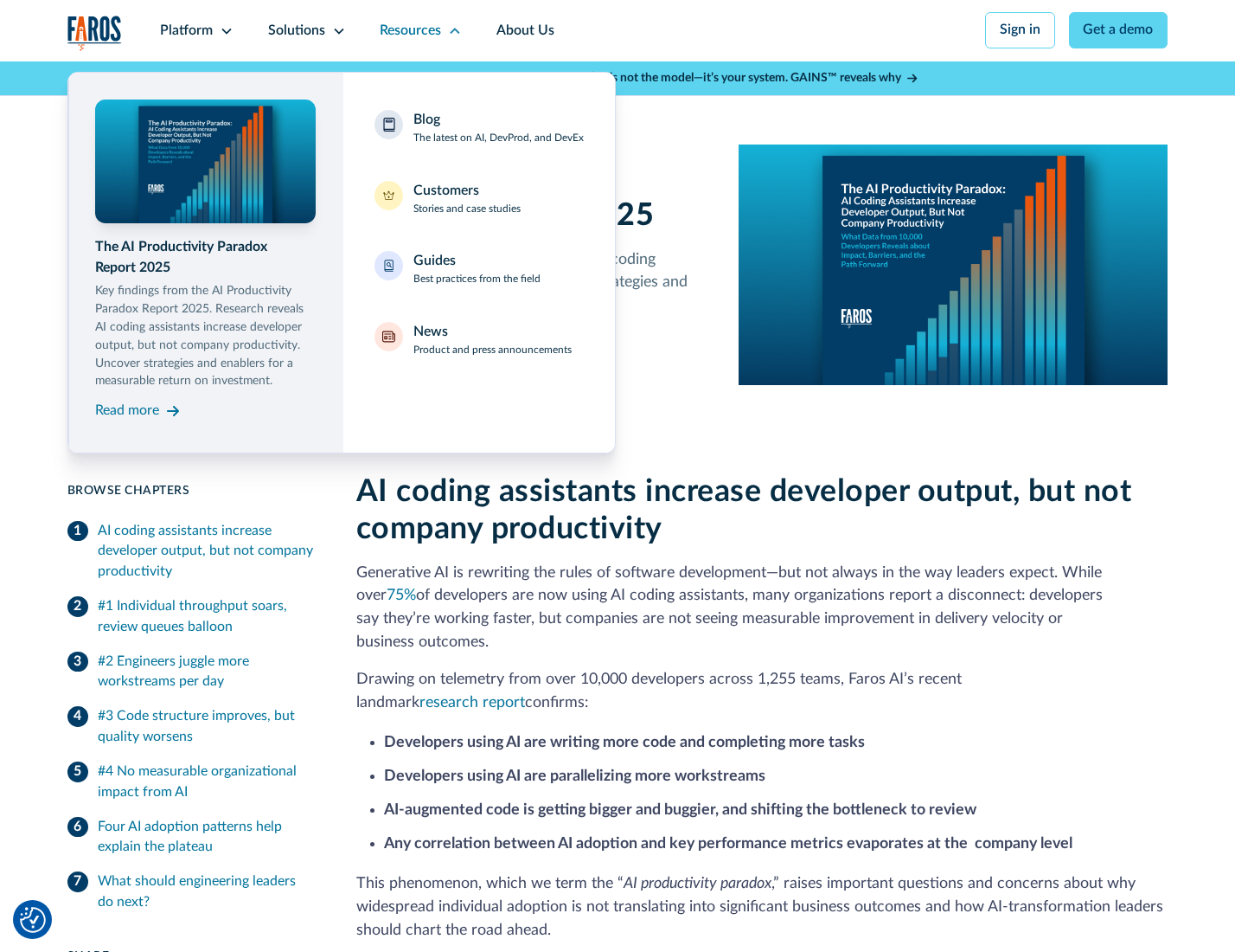
click at [498, 129] on div "Blog The latest on AI, DevProd, and DevEx" at bounding box center [499, 127] width 170 height 36
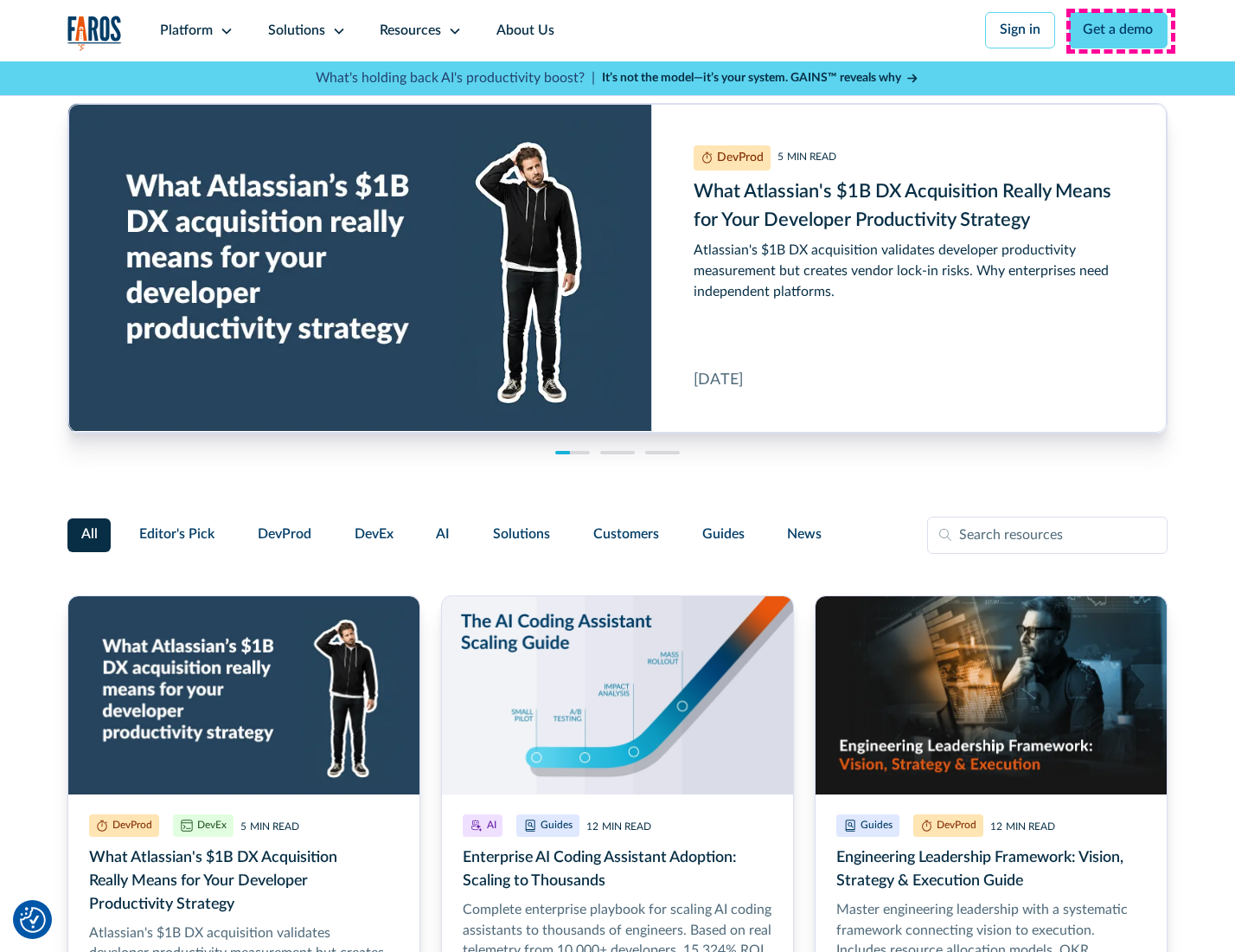
click at [1120, 31] on link "Get a demo" at bounding box center [1119, 30] width 100 height 36
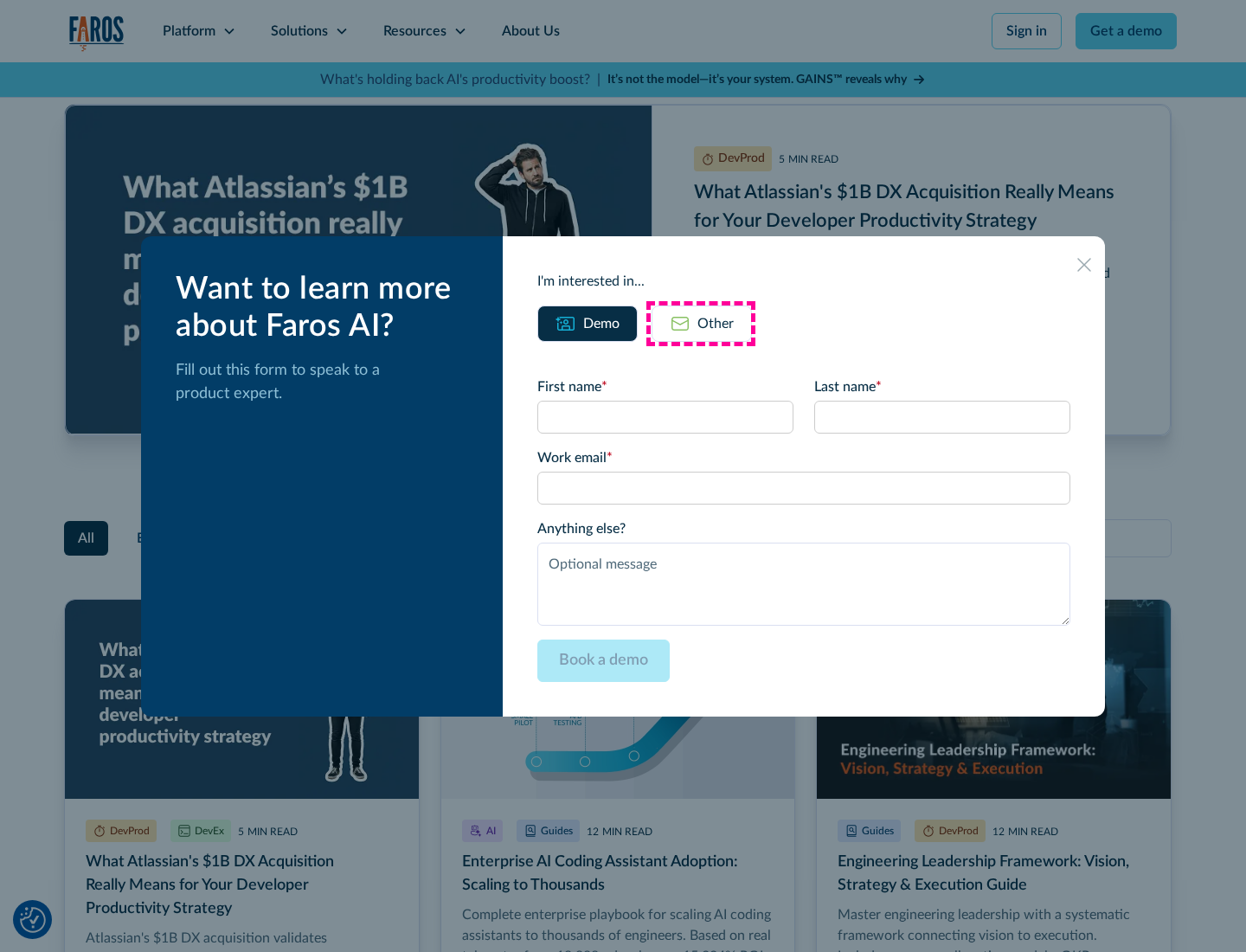
click at [701, 323] on div "Other" at bounding box center [716, 323] width 36 height 21
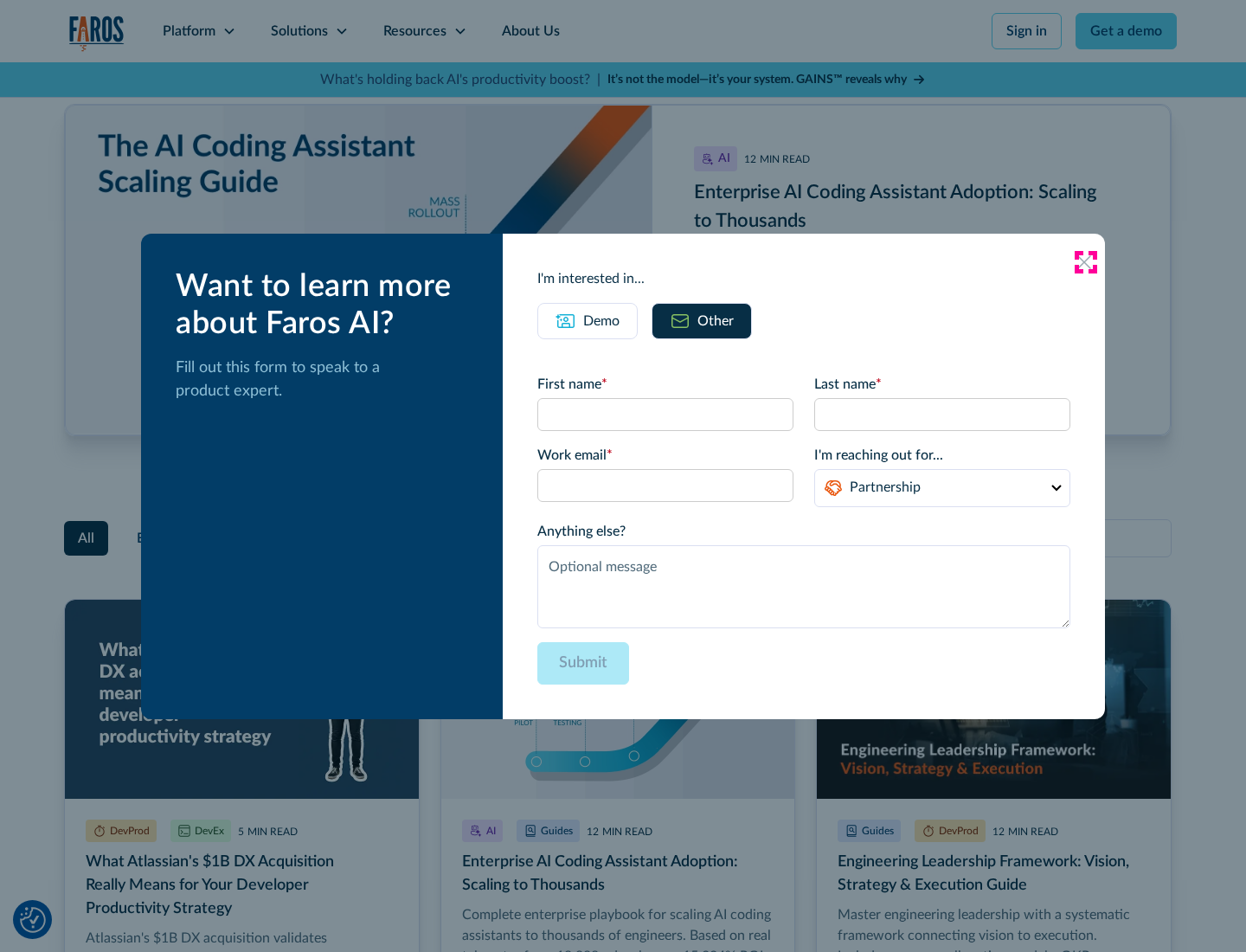
click at [1086, 261] on icon at bounding box center [1085, 262] width 14 height 14
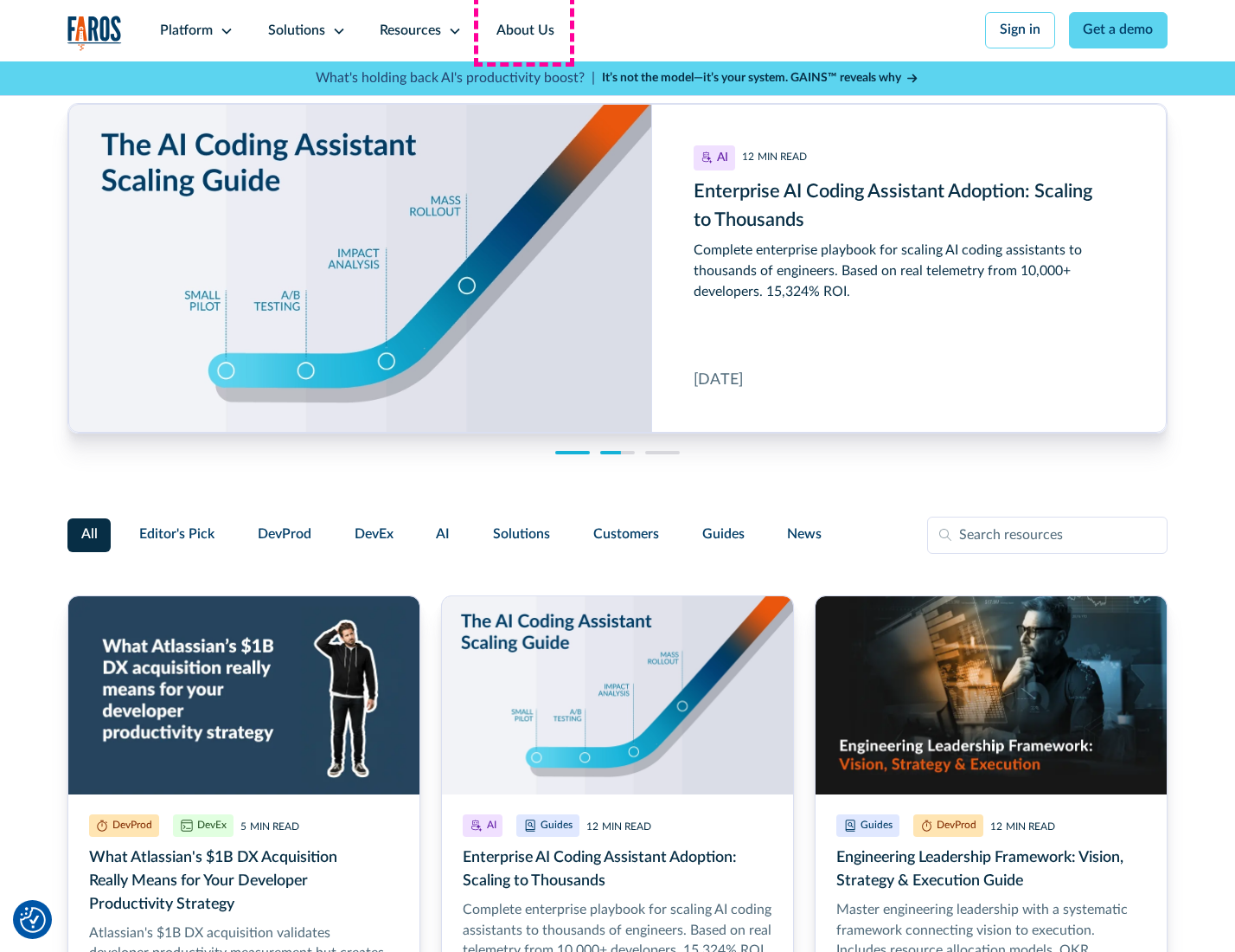
click at [523, 31] on link "About Us" at bounding box center [526, 31] width 93 height 61
